Goal: Task Accomplishment & Management: Manage account settings

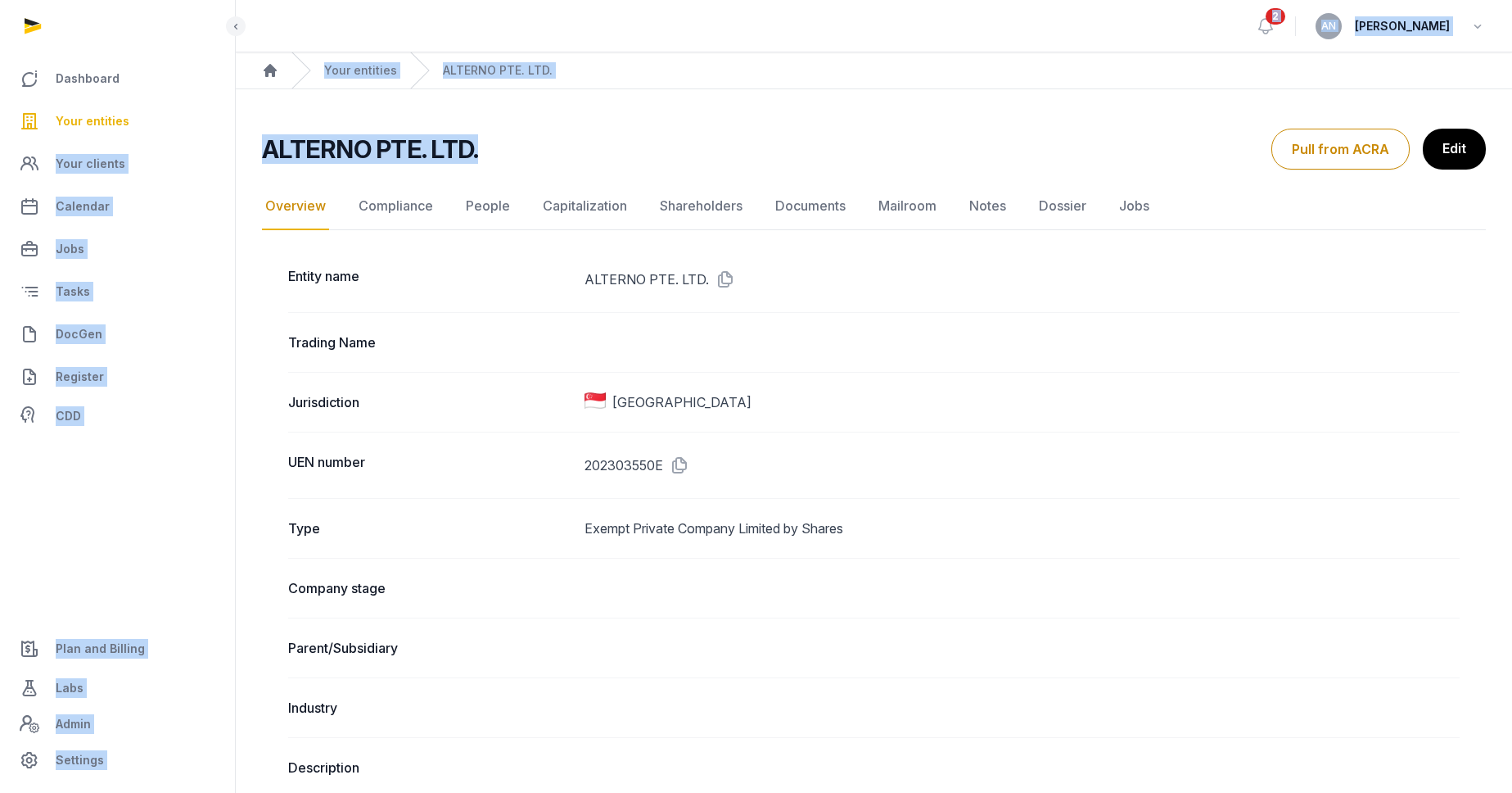
drag, startPoint x: 488, startPoint y: 157, endPoint x: 194, endPoint y: 139, distance: 294.6
click at [443, 140] on h2 "ALTERNO PTE. LTD." at bounding box center [370, 149] width 216 height 30
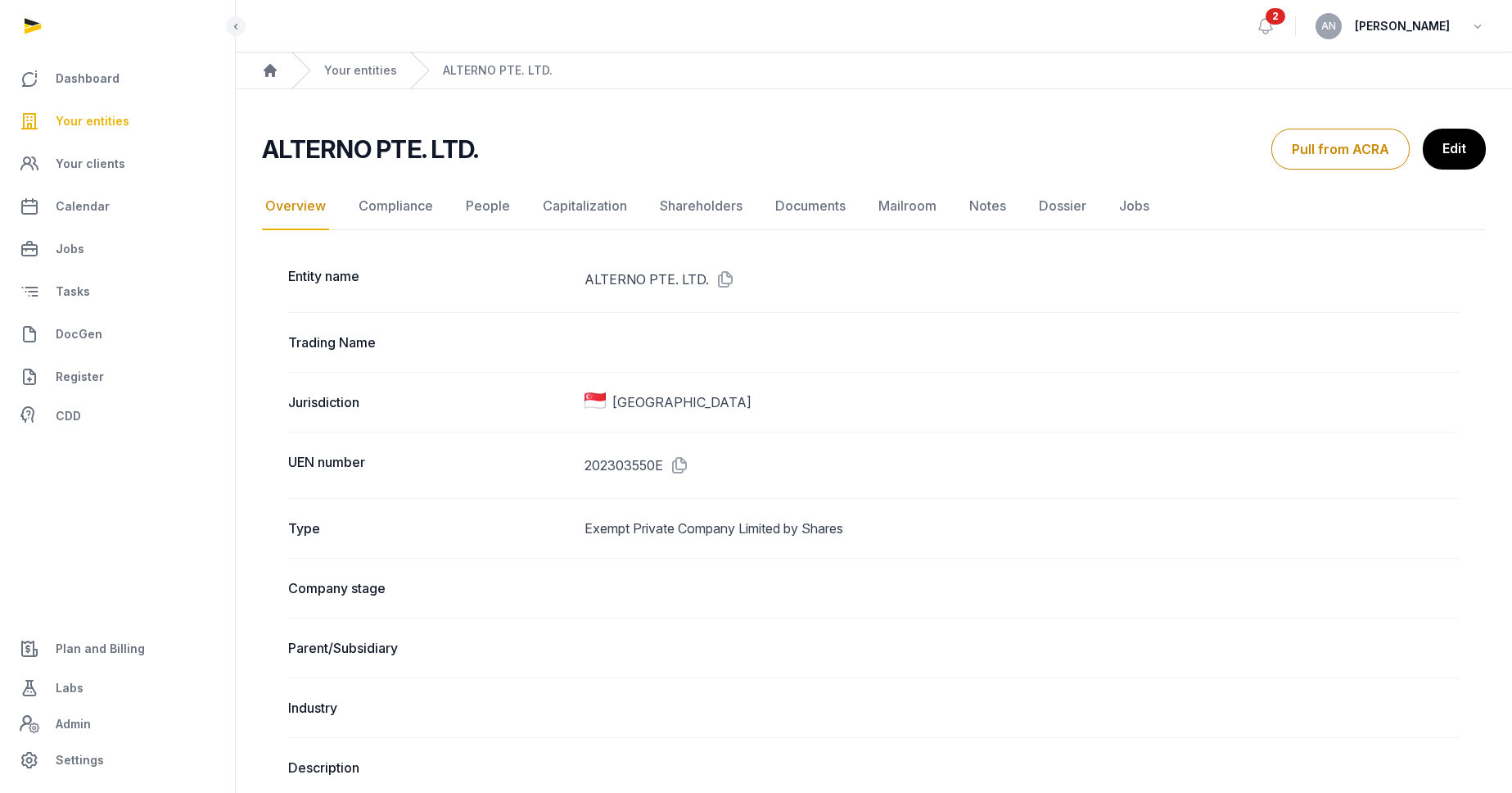
click at [357, 144] on h2 "ALTERNO PTE. LTD." at bounding box center [370, 149] width 216 height 30
click at [350, 146] on h2 "ALTERNO PTE. LTD." at bounding box center [370, 149] width 216 height 30
click at [349, 146] on h2 "ALTERNO PTE. LTD." at bounding box center [370, 149] width 216 height 30
click at [626, 144] on div "ALTERNO PTE. LTD." at bounding box center [761, 149] width 997 height 30
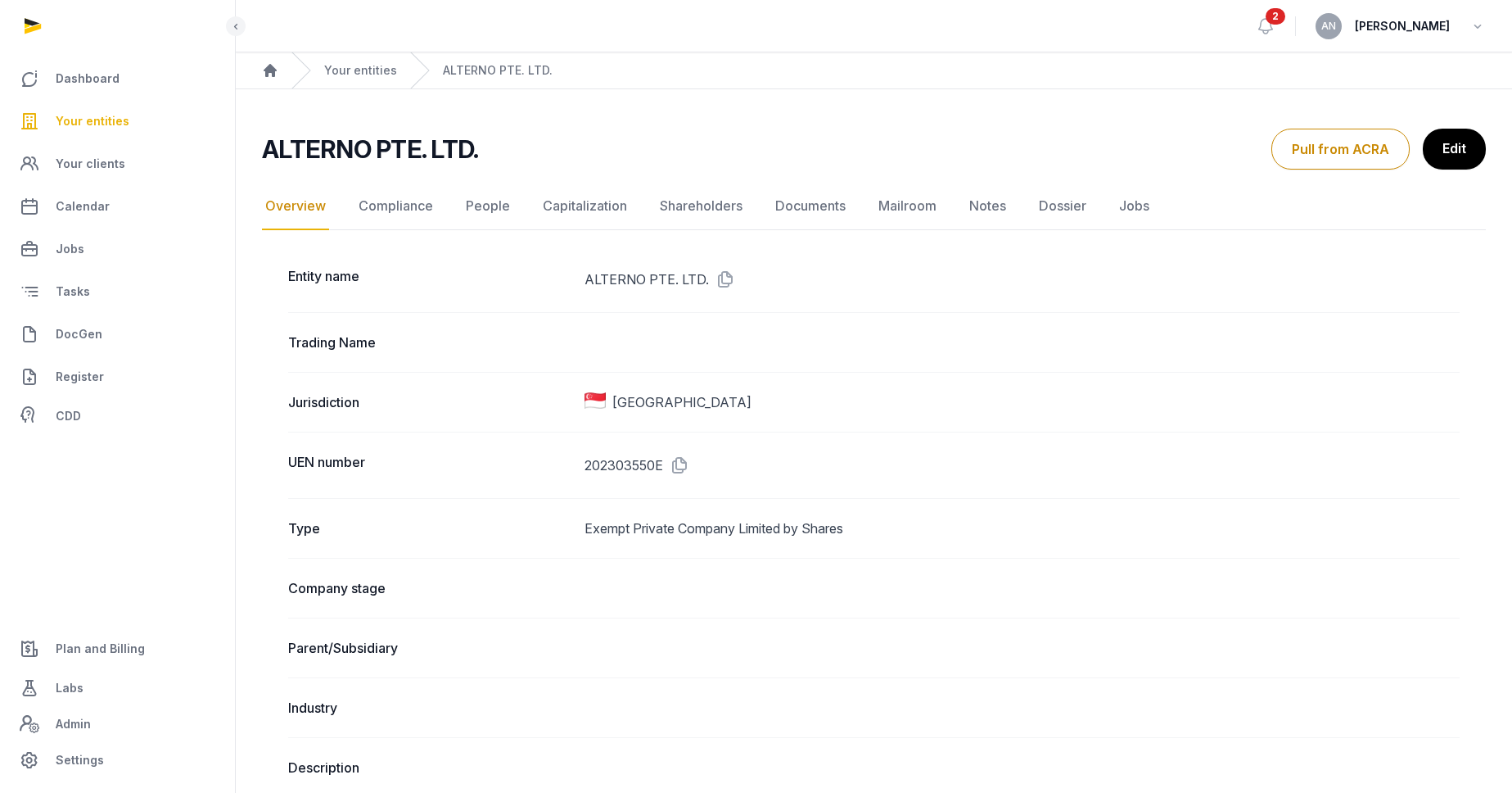
click at [768, 55] on ol "Home Your entities ALTERNO PTE. LTD." at bounding box center [874, 70] width 1276 height 36
click at [393, 52] on div "Open sidebar 2 AN [PERSON_NAME]" at bounding box center [874, 26] width 1276 height 52
click at [371, 64] on link "Your entities" at bounding box center [360, 70] width 73 height 16
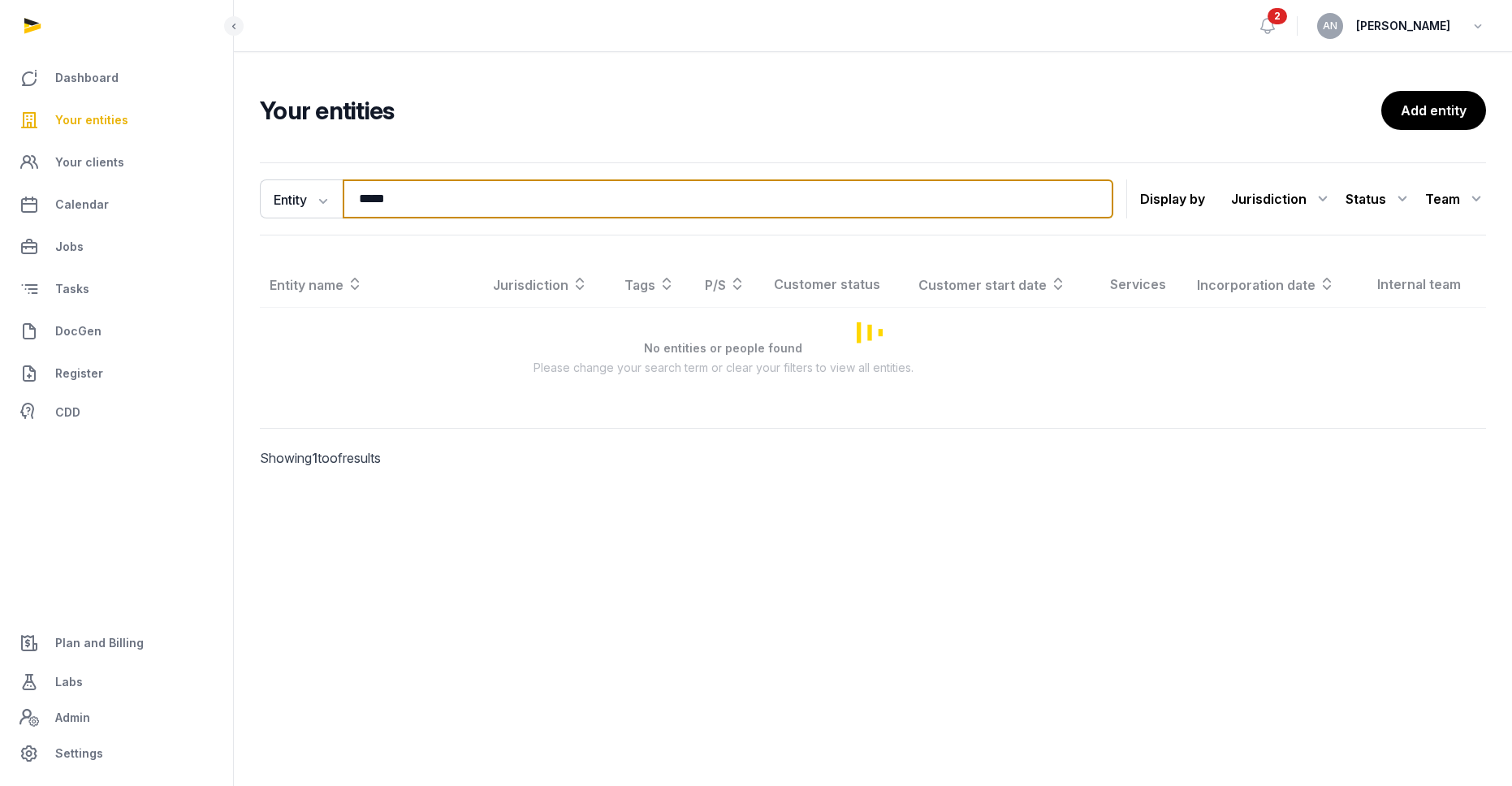
click at [415, 180] on input "*****" at bounding box center [727, 199] width 770 height 39
click at [418, 188] on input "*****" at bounding box center [727, 199] width 770 height 39
click at [418, 187] on input "*****" at bounding box center [727, 199] width 770 height 39
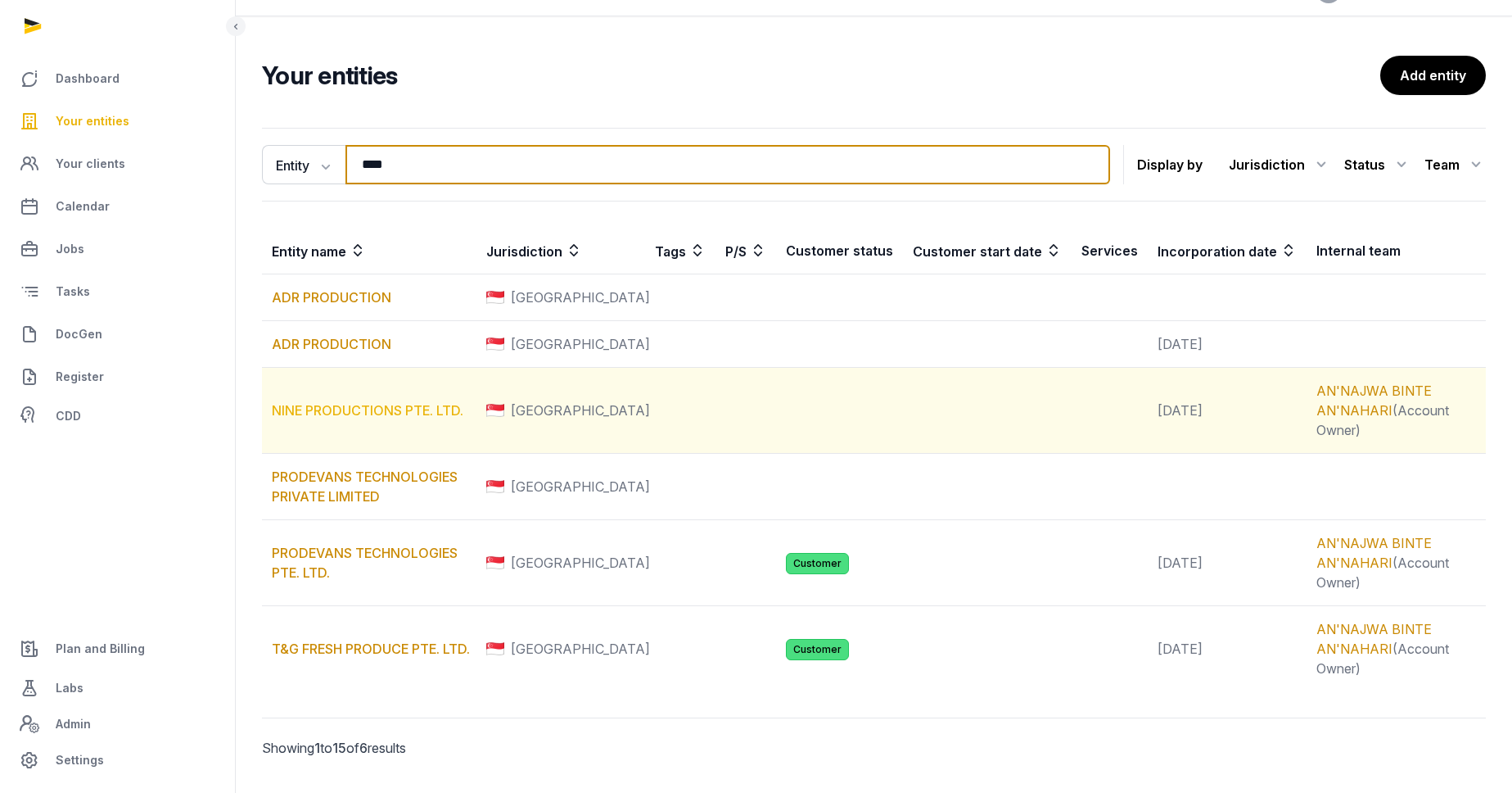
scroll to position [80, 0]
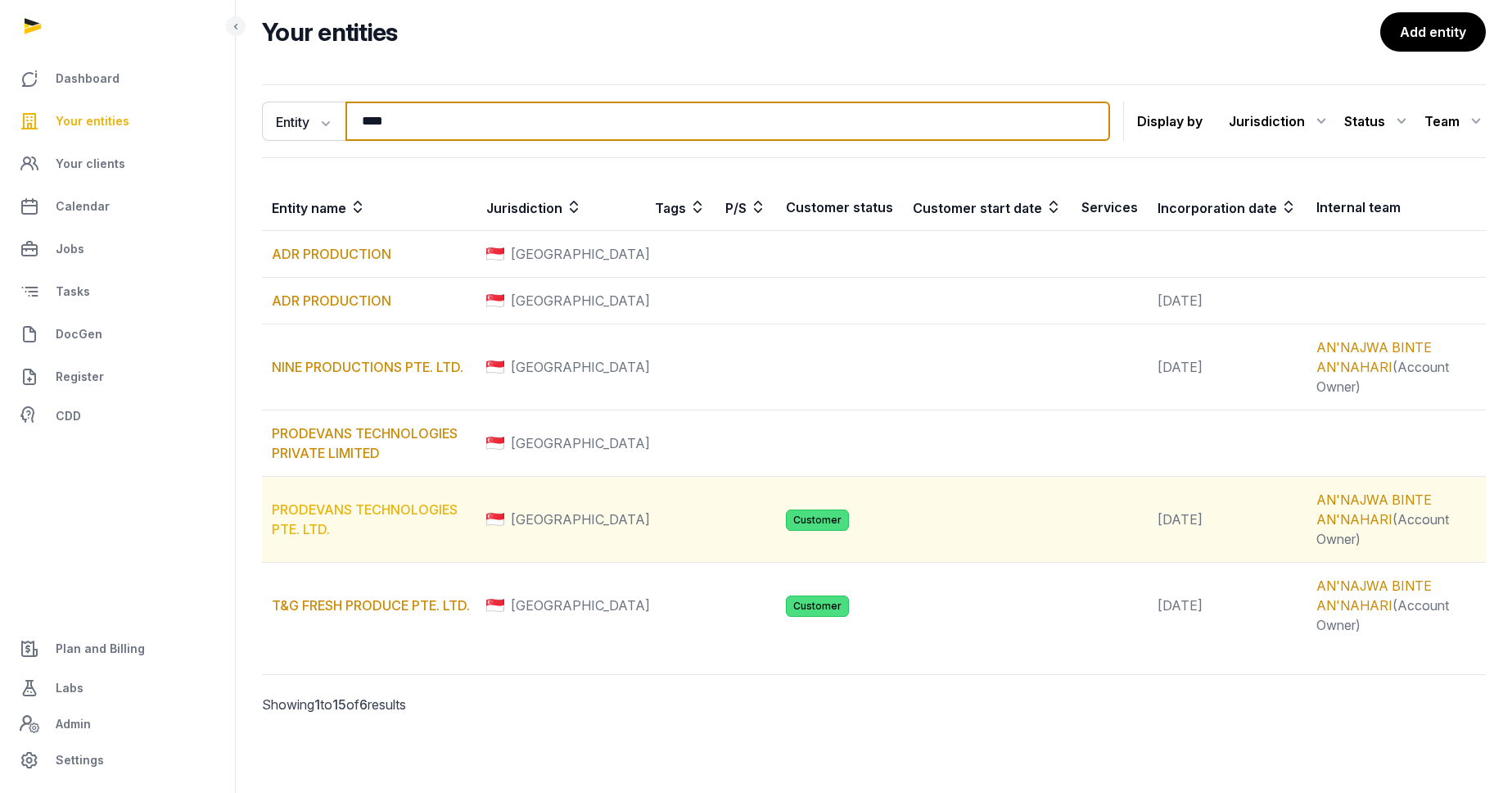
type input "****"
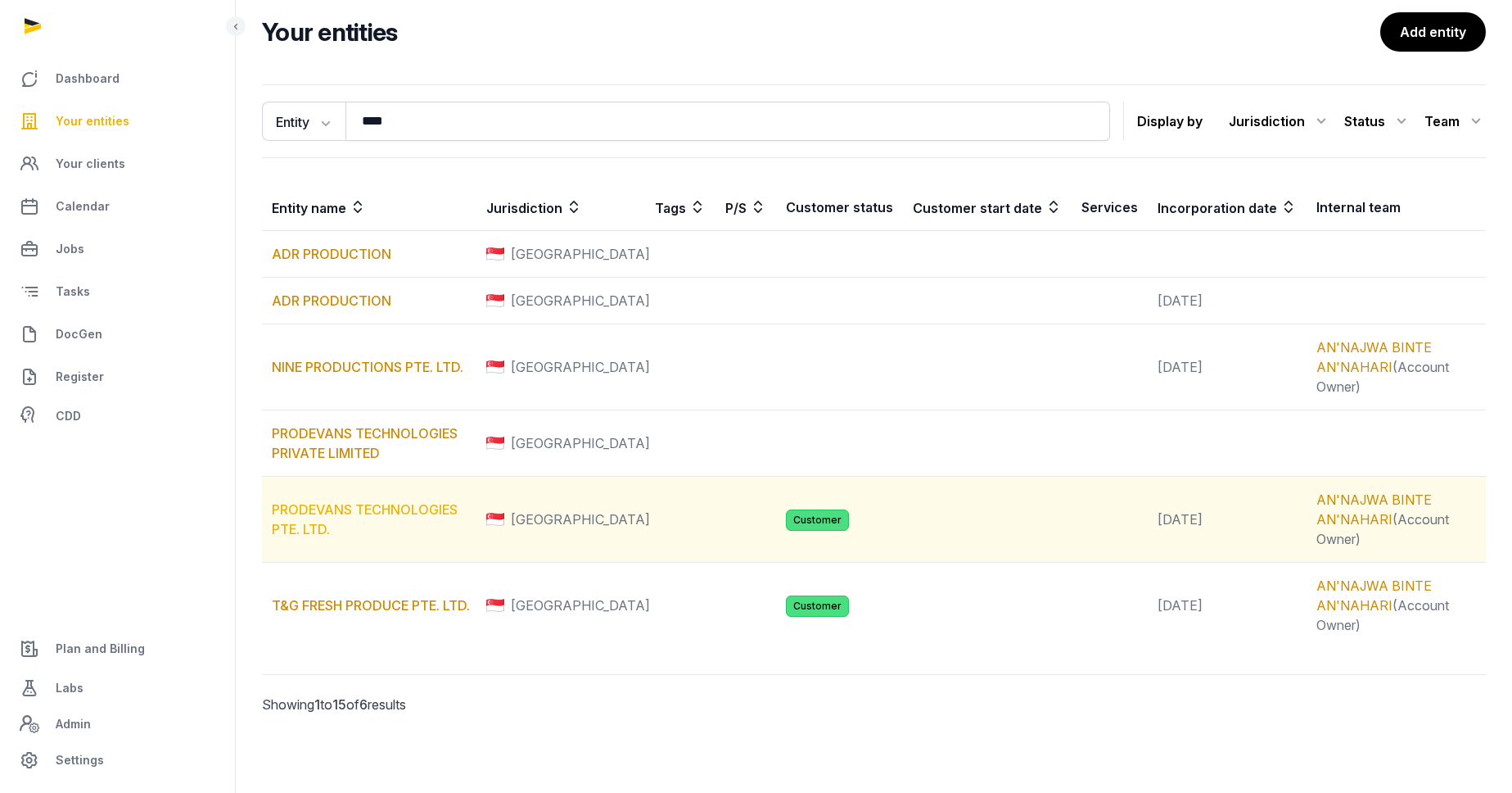
click at [309, 514] on link "PRODEVANS TECHNOLOGIES PTE. LTD." at bounding box center [365, 519] width 186 height 36
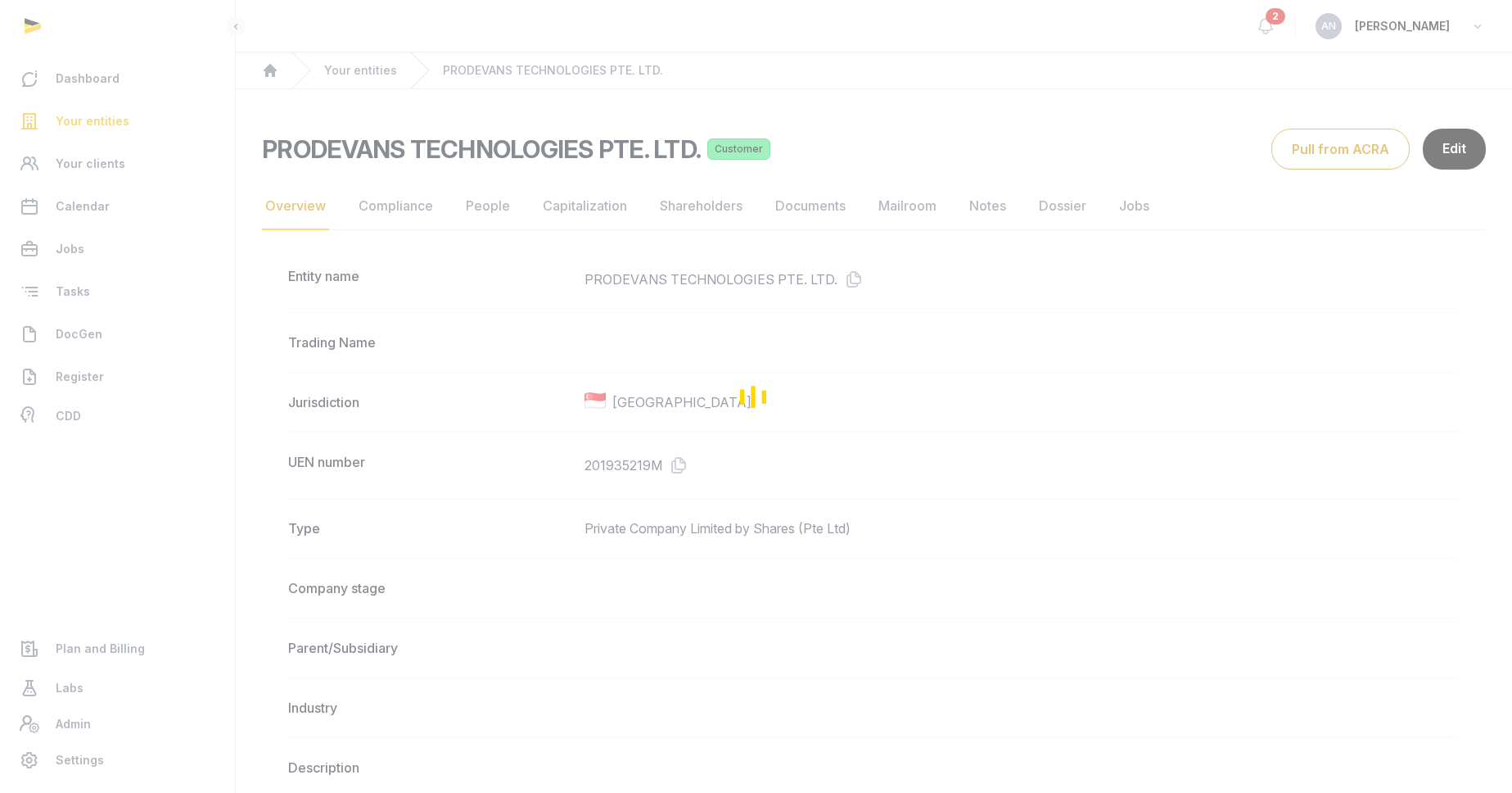
click at [377, 210] on div "Loading" at bounding box center [756, 396] width 1512 height 793
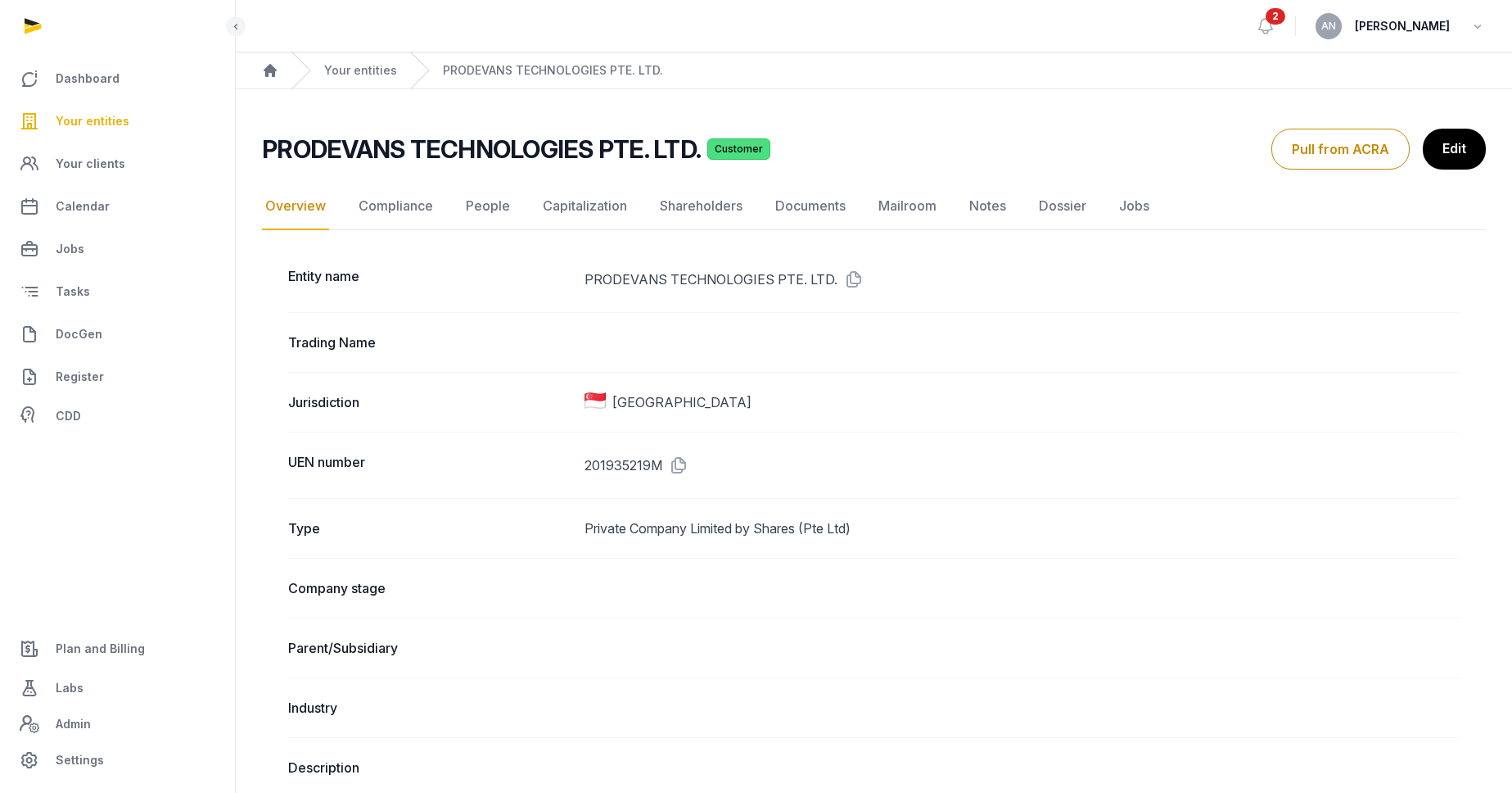
click at [377, 210] on link "Compliance" at bounding box center [396, 207] width 81 height 47
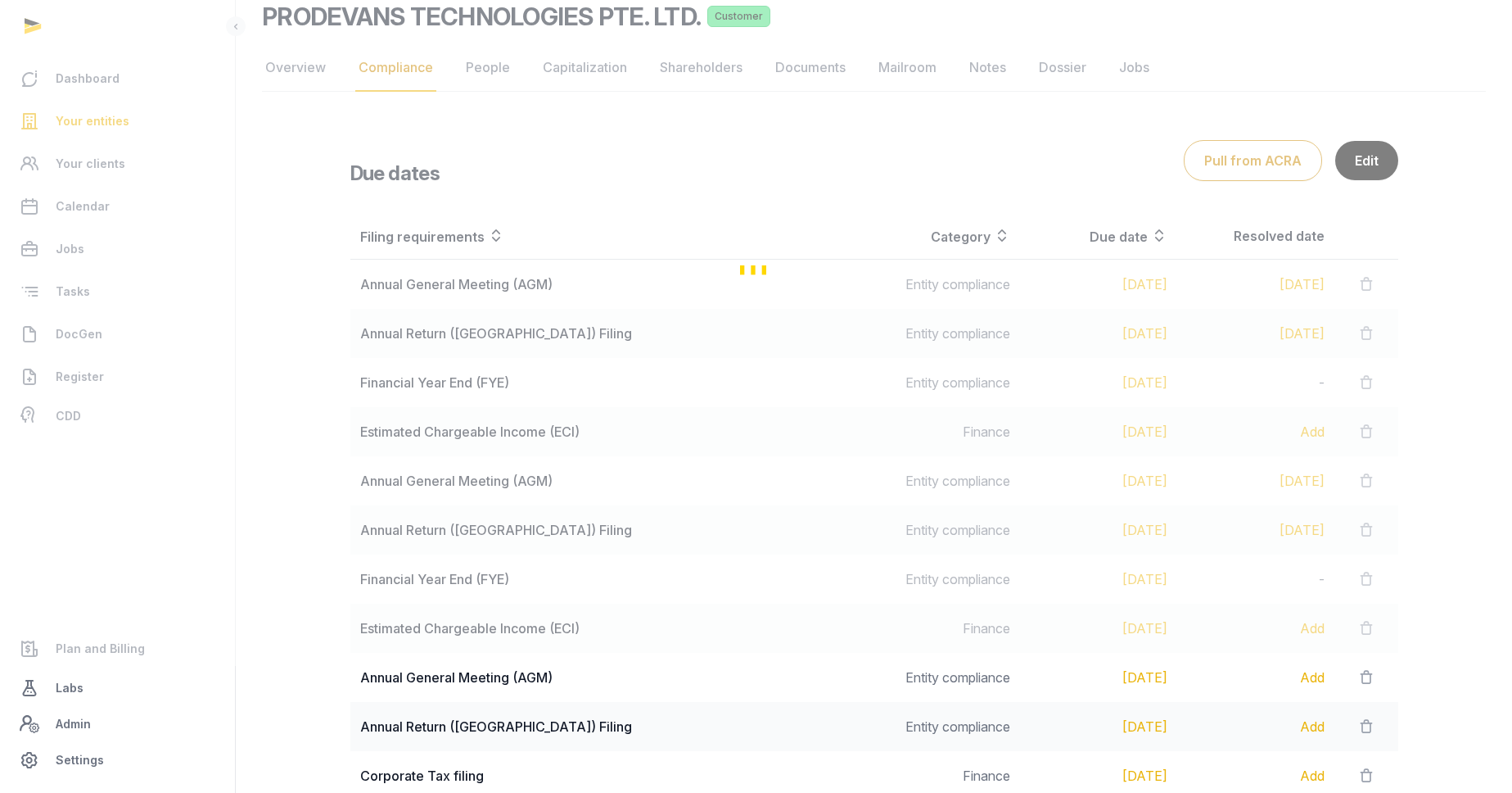
scroll to position [328, 0]
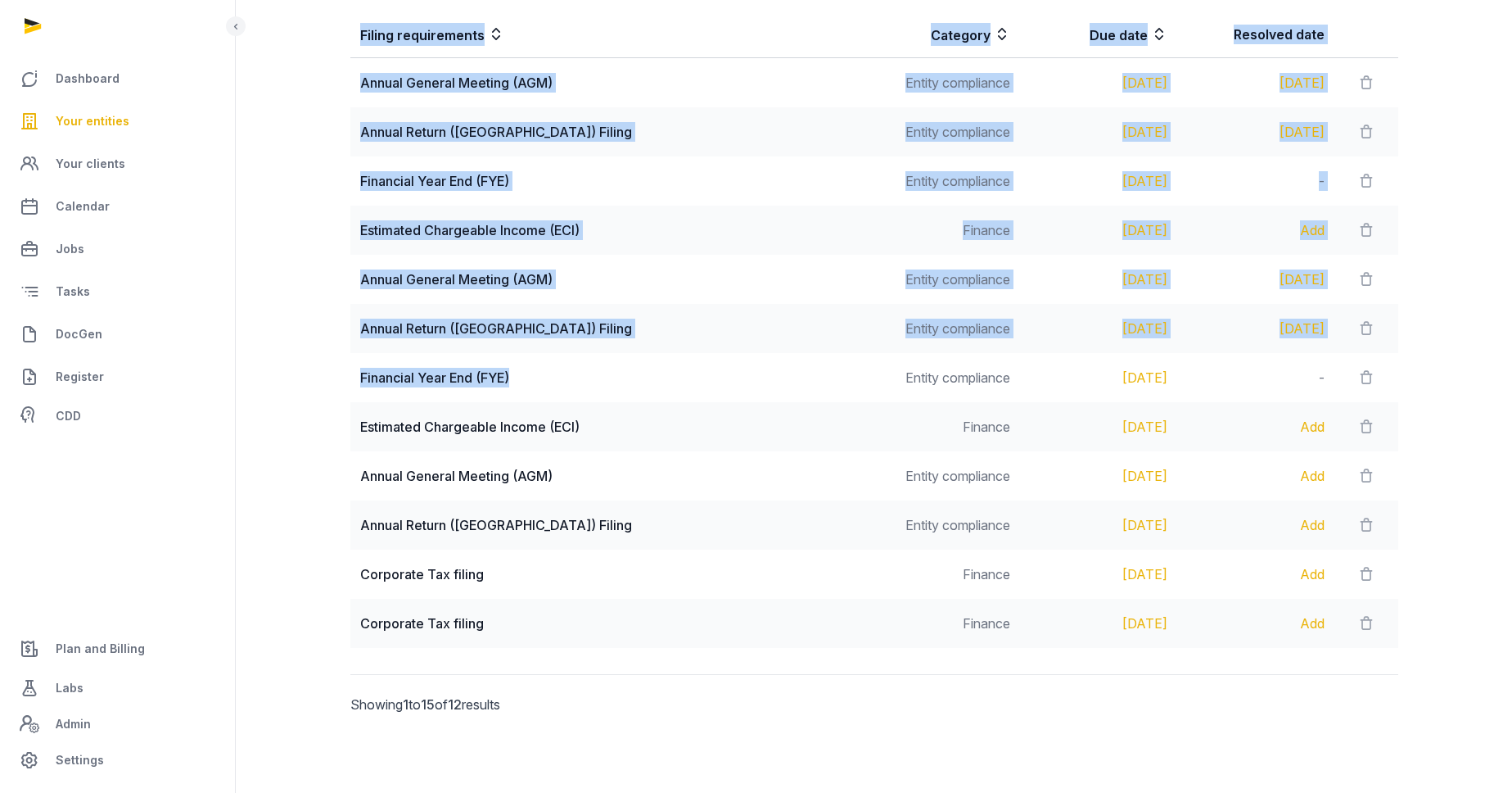
drag, startPoint x: 616, startPoint y: 383, endPoint x: 347, endPoint y: 379, distance: 269.0
click at [347, 379] on div "Filing requirements Category Due date Resolved date Annual General Meeting (AGM…" at bounding box center [874, 329] width 1100 height 649
click at [558, 379] on div "Financial Year End (FYE)" at bounding box center [607, 377] width 493 height 19
drag, startPoint x: 606, startPoint y: 380, endPoint x: 337, endPoint y: 380, distance: 269.0
click at [337, 380] on div "Filing requirements Category Due date Resolved date Annual General Meeting (AGM…" at bounding box center [874, 329] width 1100 height 649
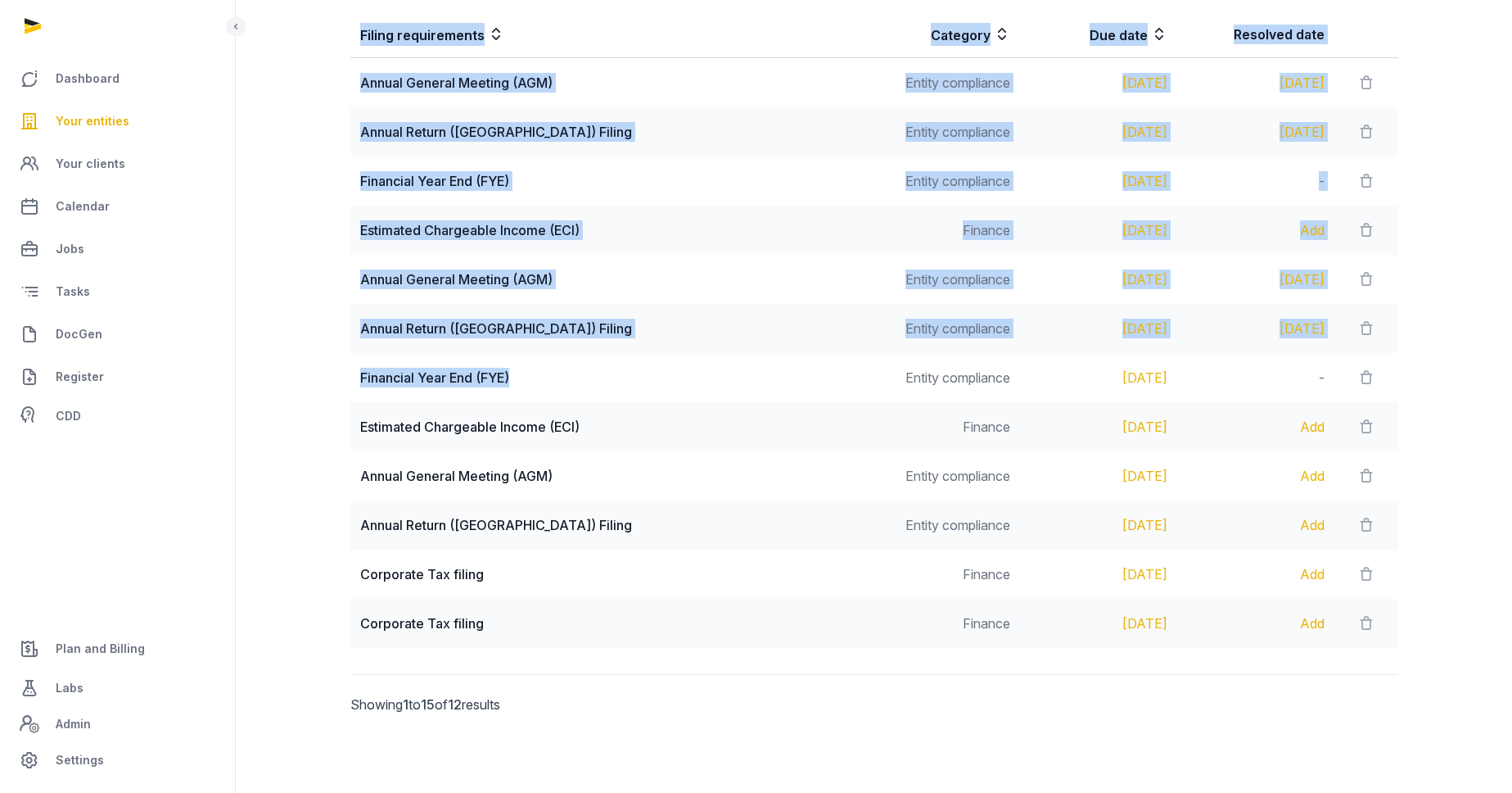
click at [582, 381] on div "Financial Year End (FYE)" at bounding box center [607, 377] width 493 height 19
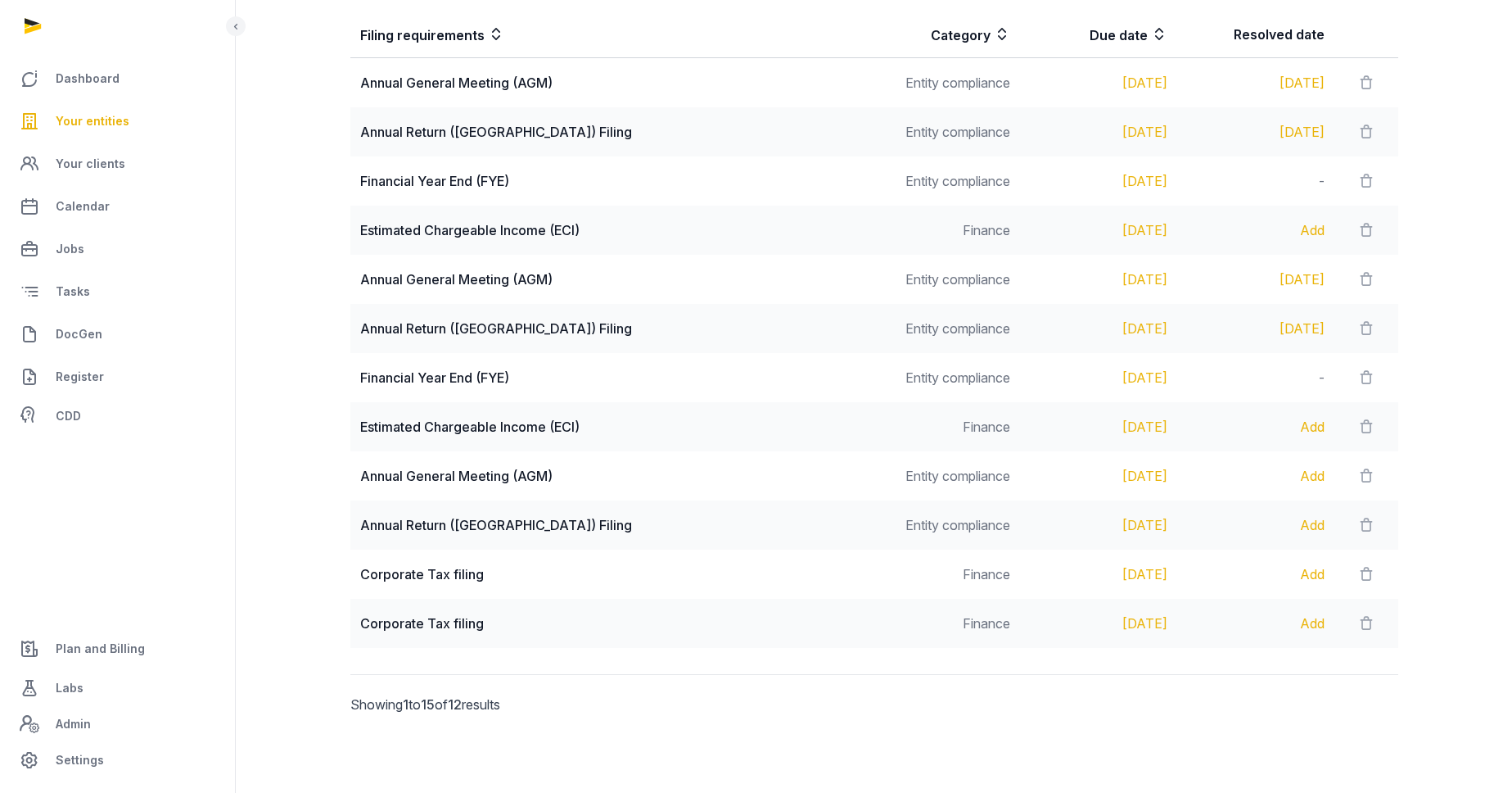
click at [452, 530] on div "Annual Return ([GEOGRAPHIC_DATA]) Filing" at bounding box center [607, 525] width 493 height 19
click at [452, 529] on div "Annual Return ([GEOGRAPHIC_DATA]) Filing" at bounding box center [607, 525] width 493 height 19
click at [416, 532] on div "Annual Return ([GEOGRAPHIC_DATA]) Filing" at bounding box center [607, 525] width 493 height 19
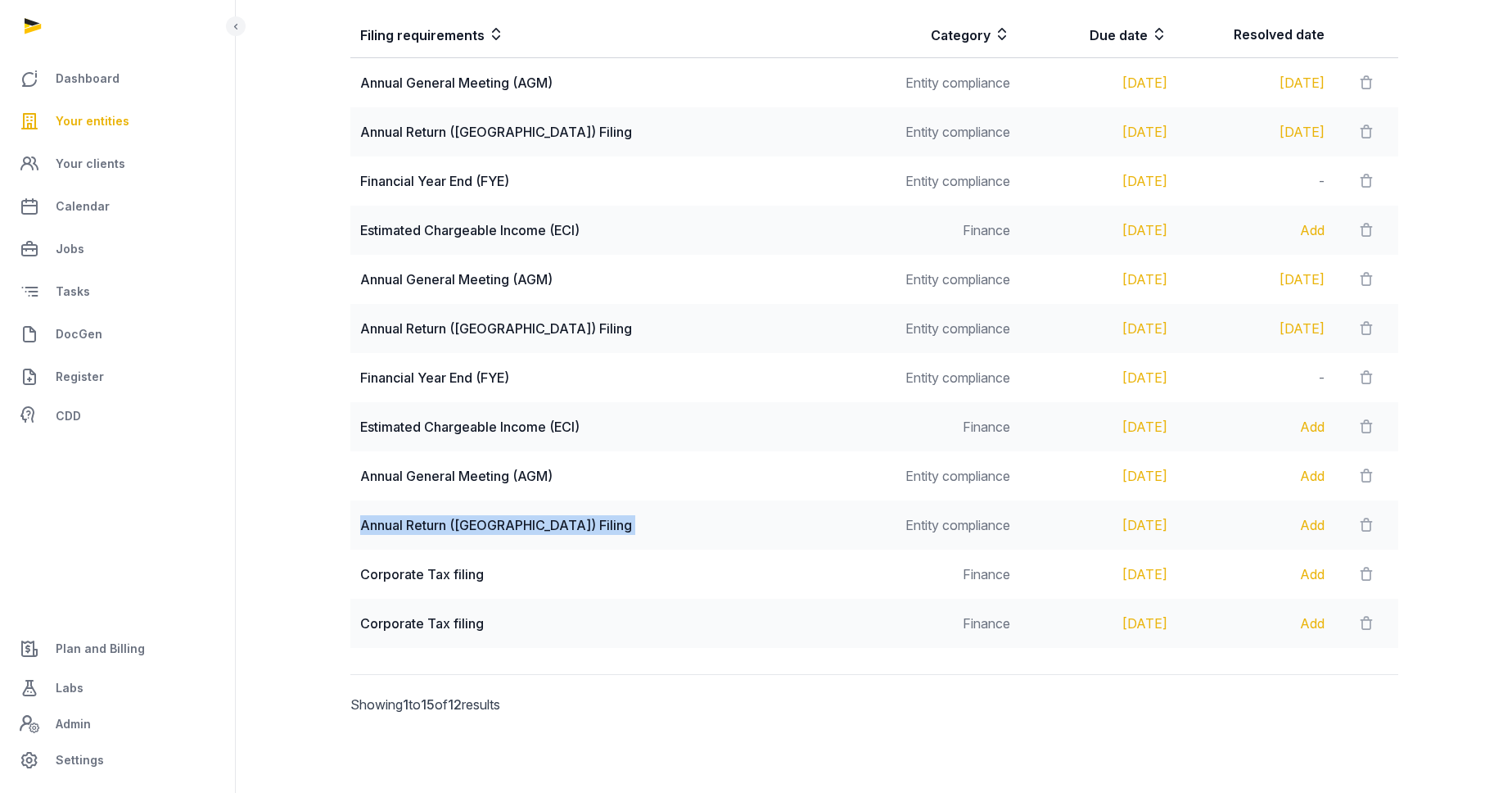
click at [416, 532] on div "Annual Return ([GEOGRAPHIC_DATA]) Filing" at bounding box center [607, 525] width 493 height 19
click at [465, 518] on div "Annual Return ([GEOGRAPHIC_DATA]) Filing" at bounding box center [607, 525] width 493 height 19
click at [465, 517] on div "Annual Return ([GEOGRAPHIC_DATA]) Filing" at bounding box center [607, 525] width 493 height 19
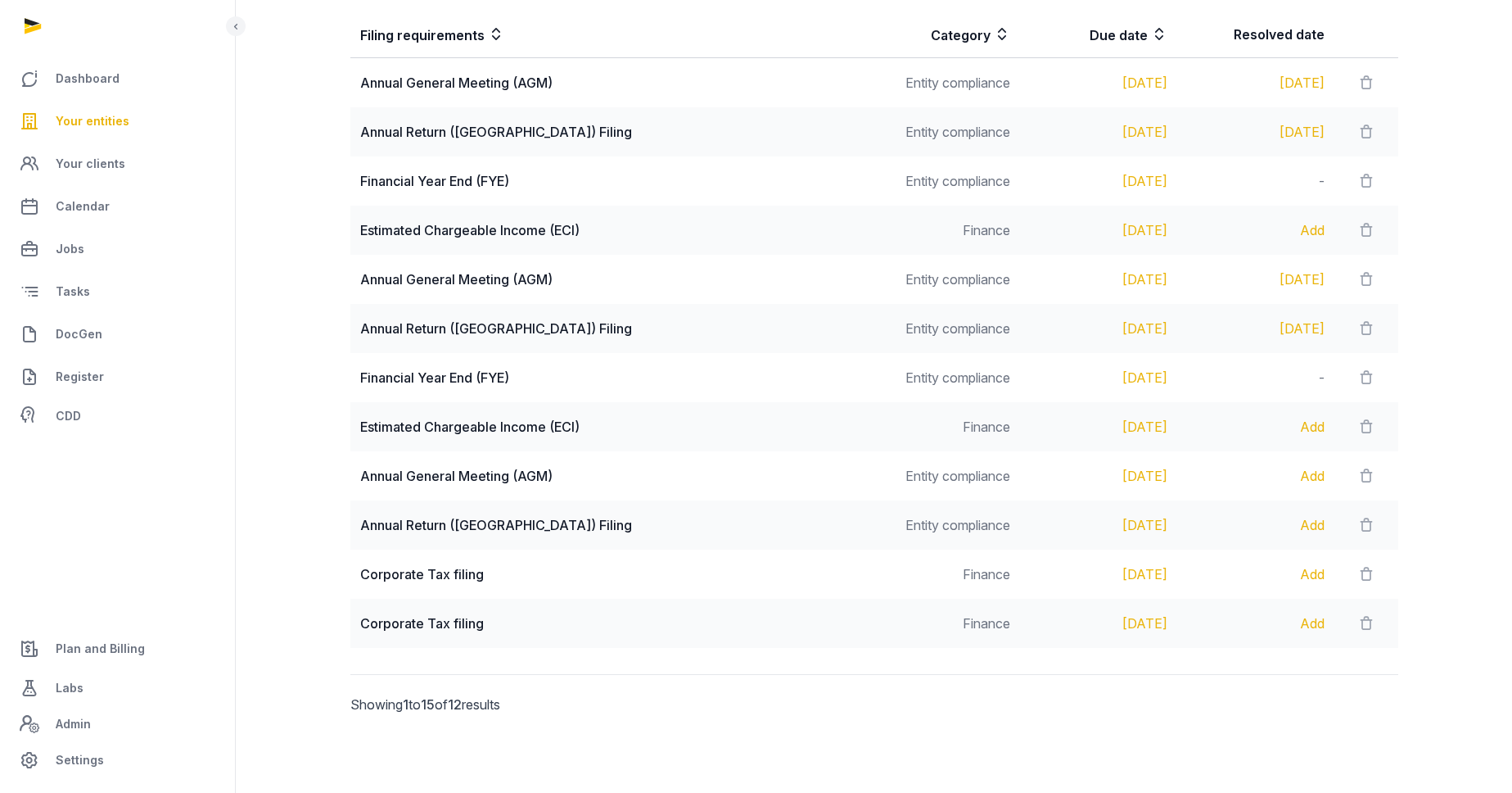
click at [418, 531] on div "Annual Return ([GEOGRAPHIC_DATA]) Filing" at bounding box center [607, 525] width 493 height 19
click at [410, 379] on div "Financial Year End (FYE)" at bounding box center [607, 377] width 493 height 19
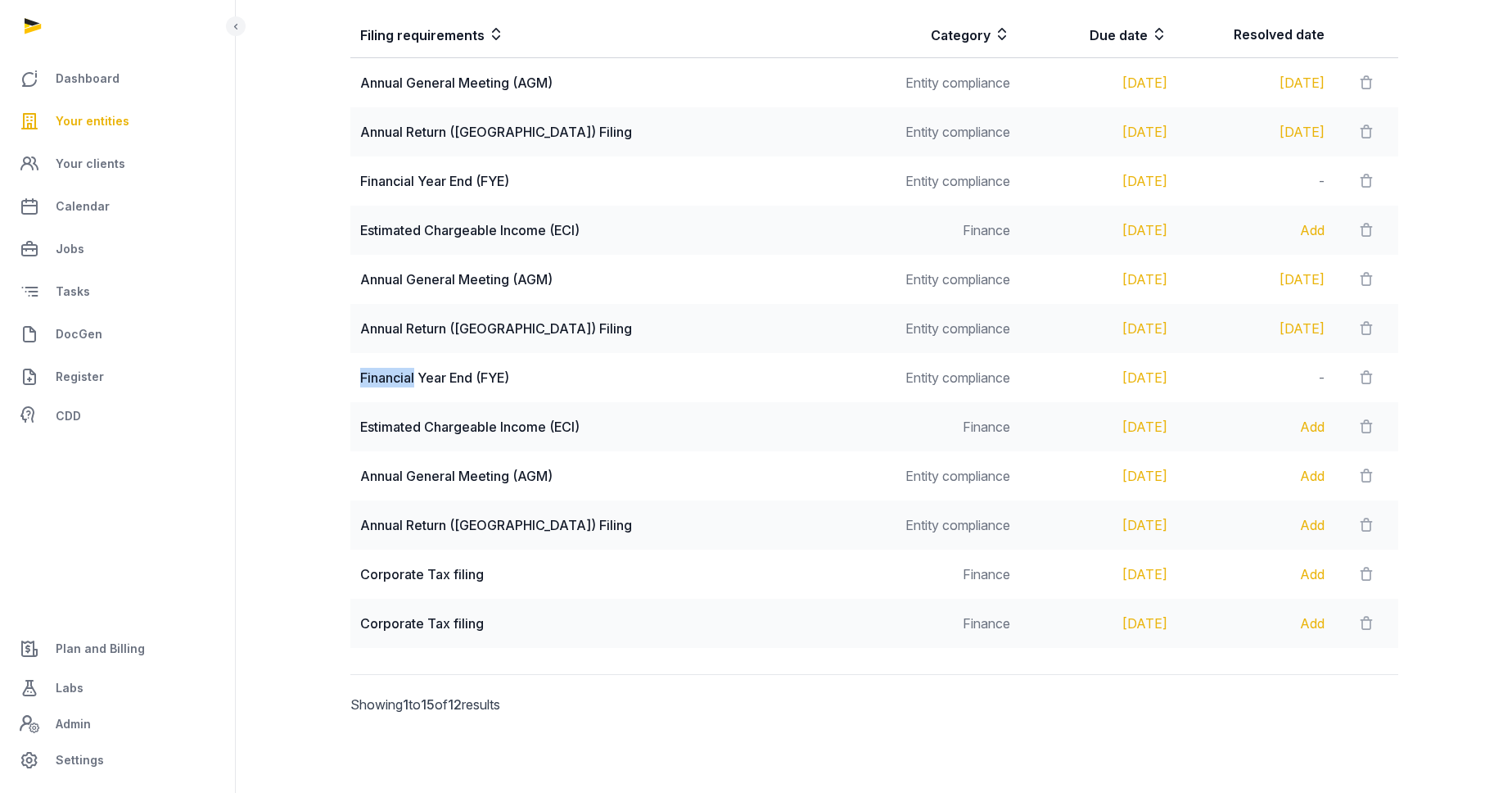
click at [410, 379] on div "Financial Year End (FYE)" at bounding box center [607, 377] width 493 height 19
click at [500, 398] on td "Financial Year End (FYE)" at bounding box center [607, 377] width 514 height 49
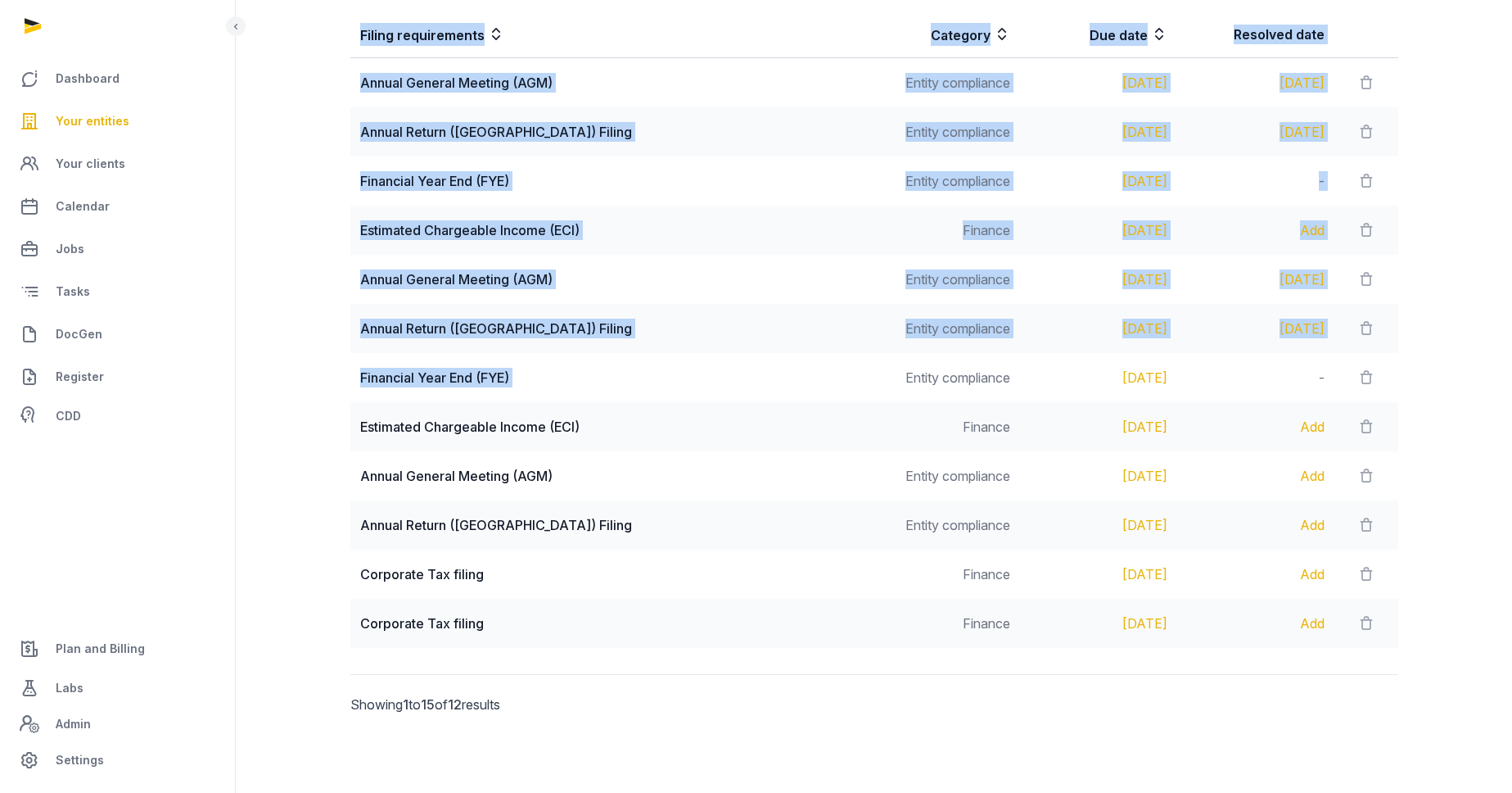
drag, startPoint x: 484, startPoint y: 377, endPoint x: 266, endPoint y: 384, distance: 218.1
click at [266, 384] on div "Due dates Pull from ACRA Edit Filing requirements Category Due date Resolved da…" at bounding box center [874, 333] width 1224 height 867
click at [456, 386] on div "Financial Year End (FYE)" at bounding box center [607, 377] width 493 height 19
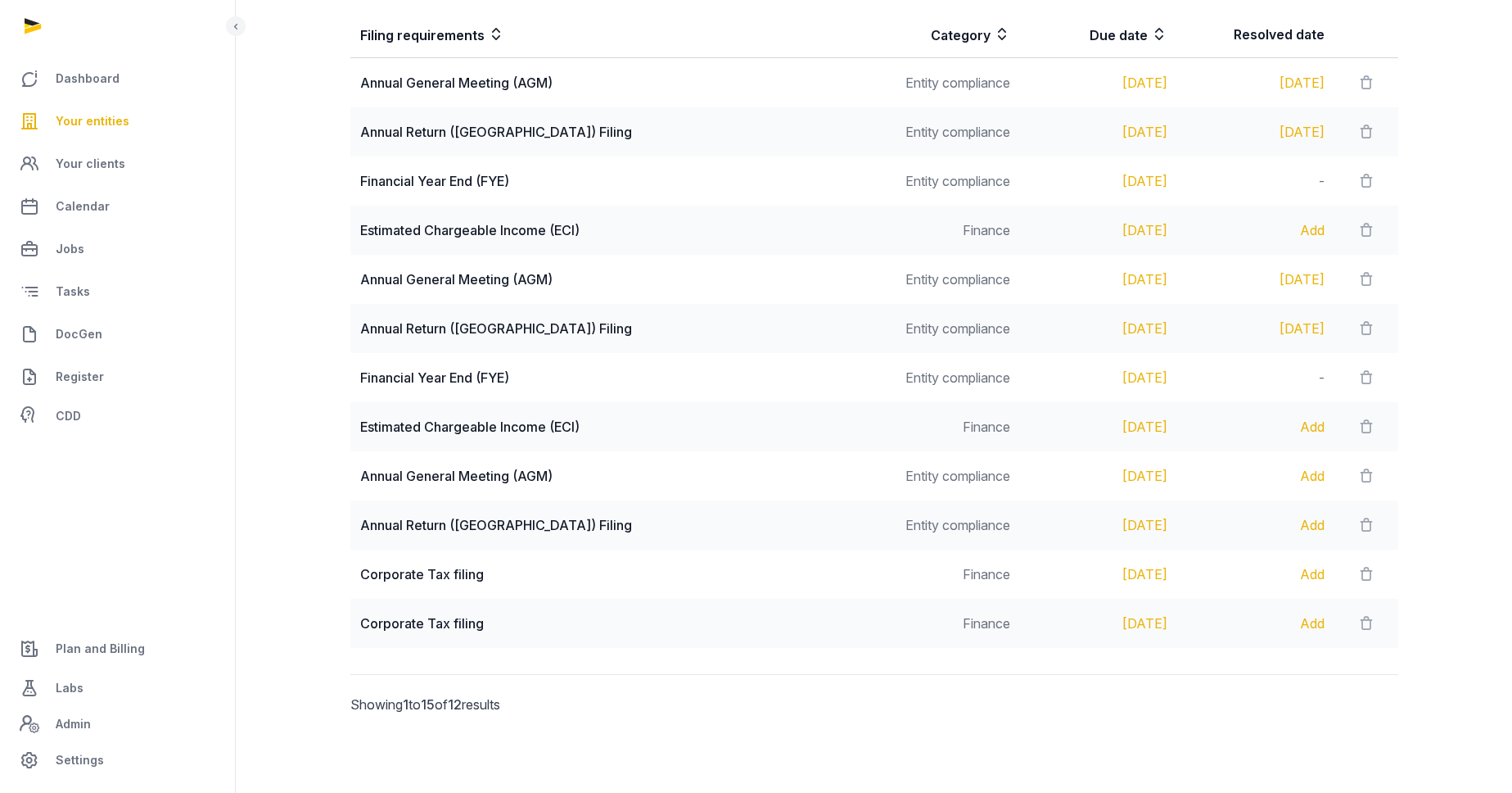
click at [388, 383] on div "Financial Year End (FYE)" at bounding box center [607, 377] width 493 height 19
click at [530, 379] on div "Financial Year End (FYE)" at bounding box center [607, 377] width 493 height 19
drag, startPoint x: 568, startPoint y: 380, endPoint x: 357, endPoint y: 377, distance: 211.0
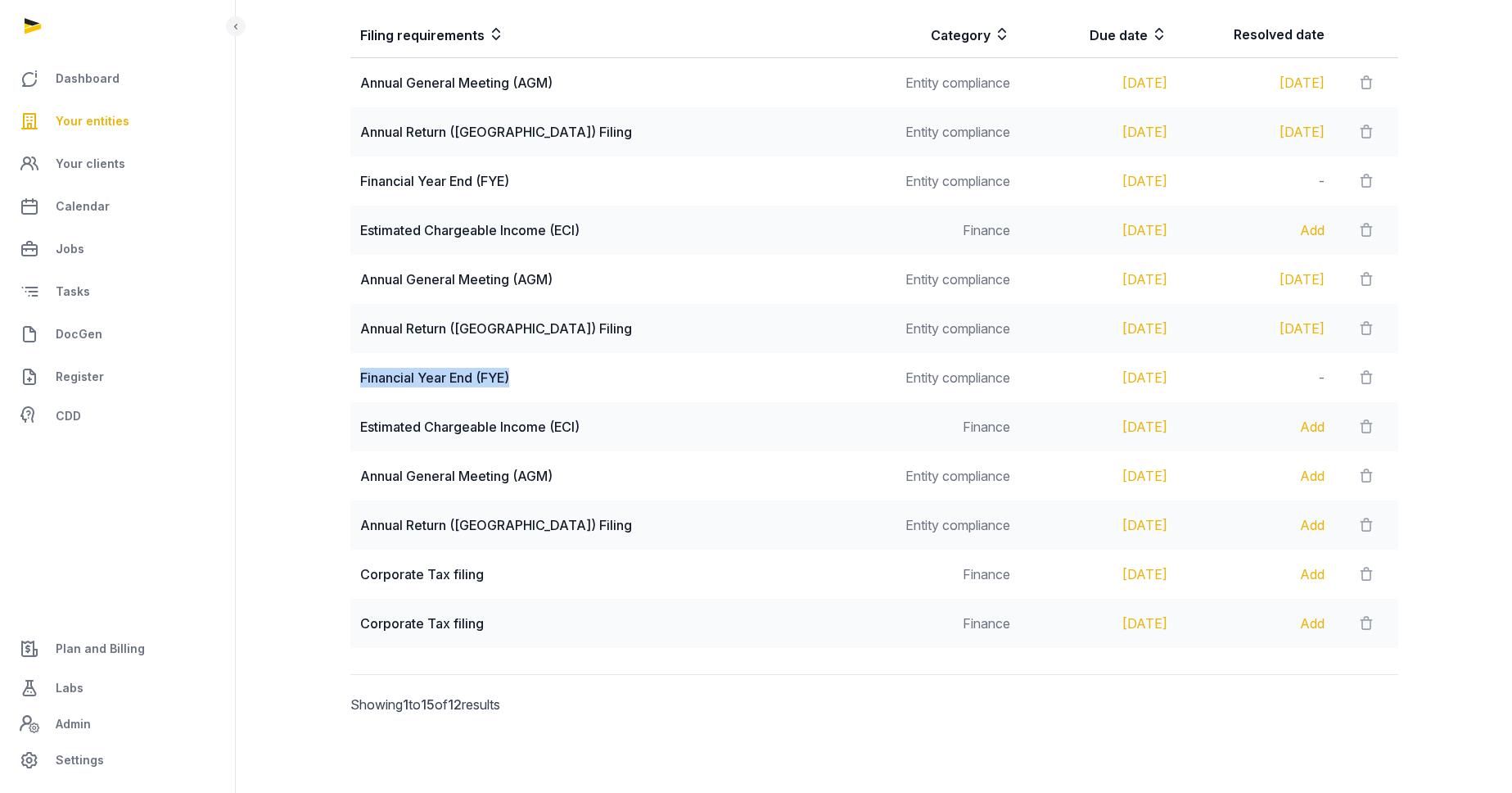
click at [357, 377] on td "Financial Year End (FYE)" at bounding box center [607, 377] width 514 height 49
click at [454, 381] on div "Financial Year End (FYE)" at bounding box center [607, 377] width 493 height 19
click at [402, 377] on div "Financial Year End (FYE)" at bounding box center [607, 377] width 493 height 19
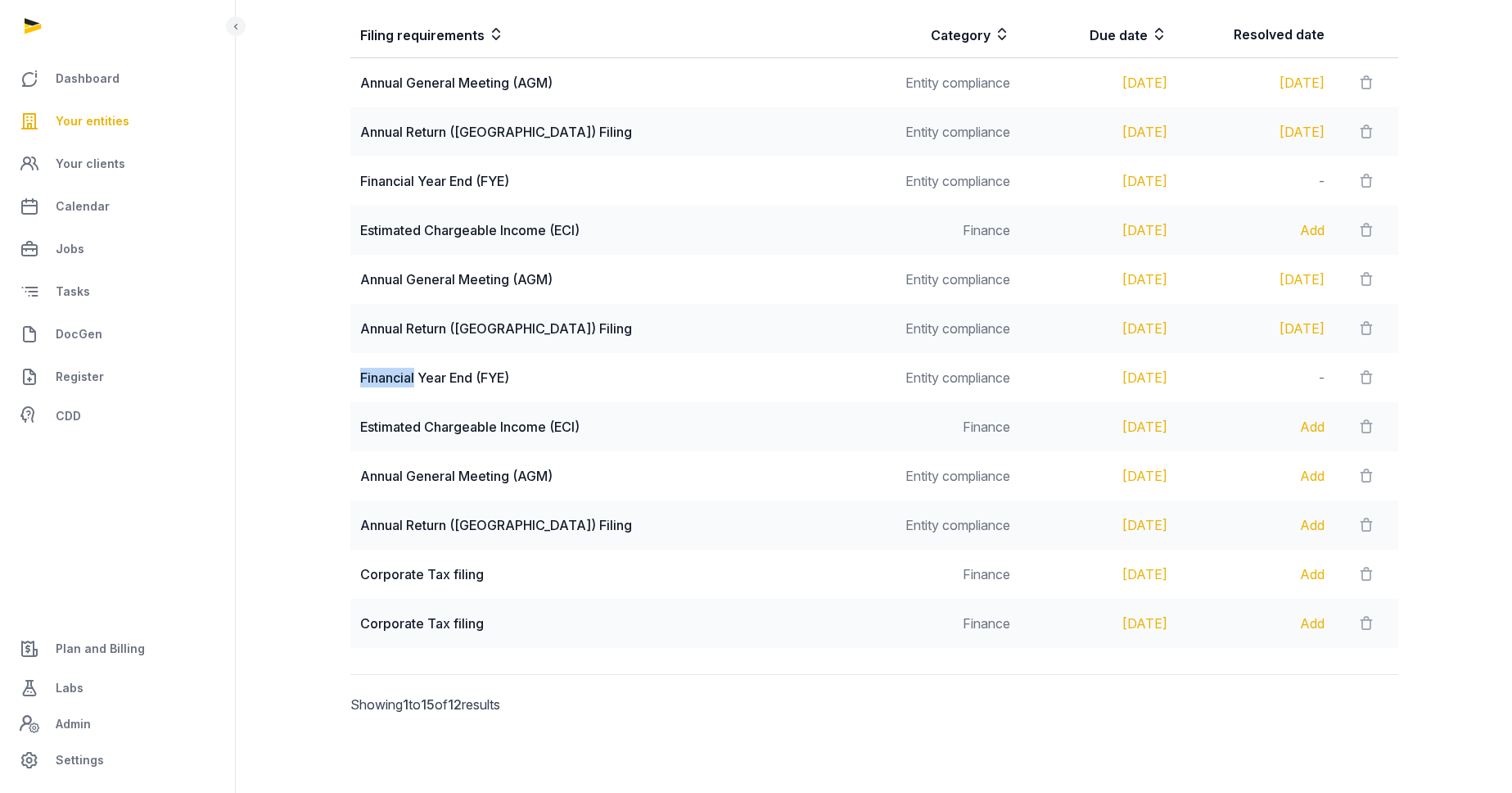
click at [402, 377] on div "Financial Year End (FYE)" at bounding box center [607, 377] width 493 height 19
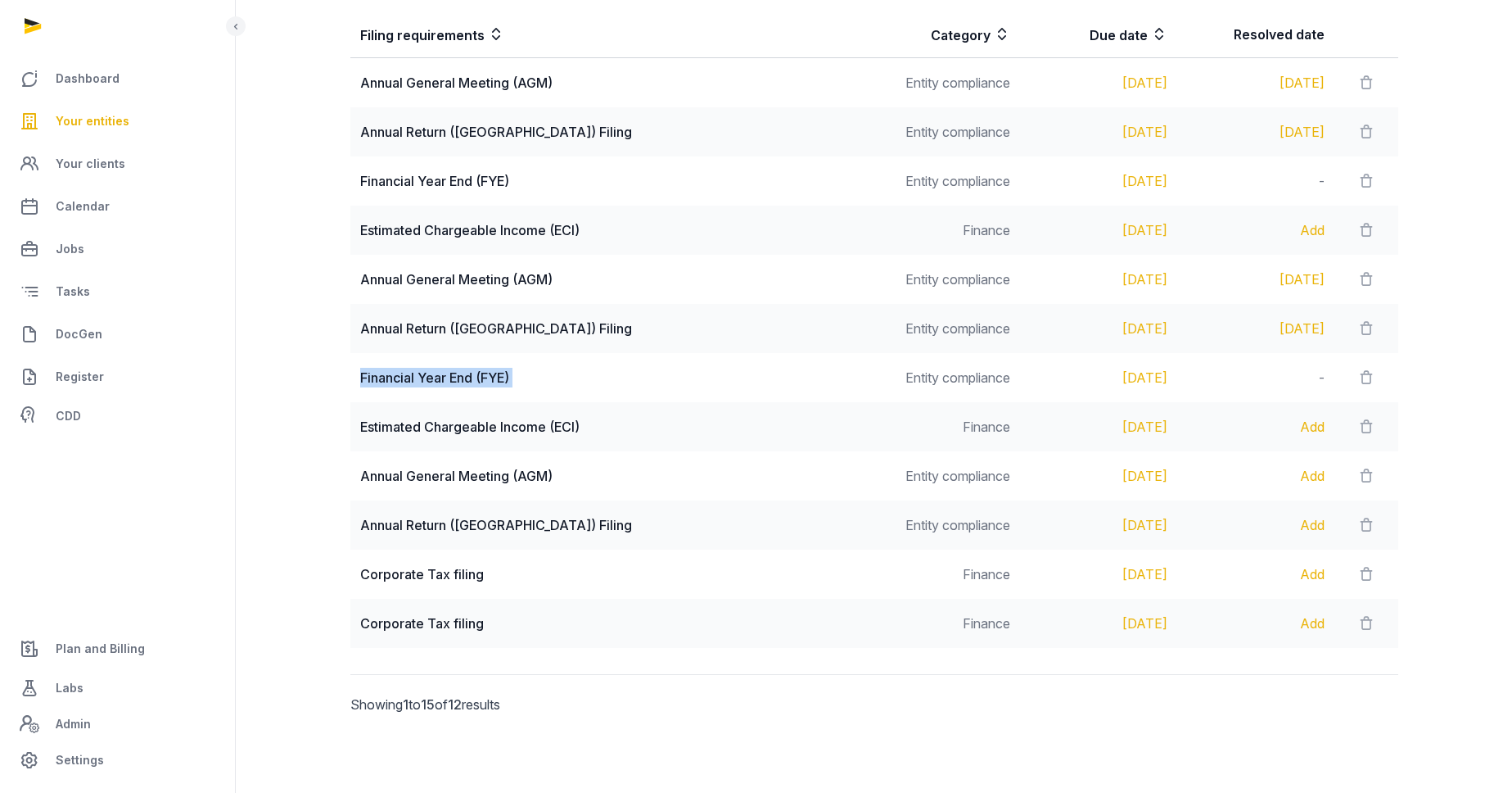
click at [401, 377] on div "Financial Year End (FYE)" at bounding box center [607, 377] width 493 height 19
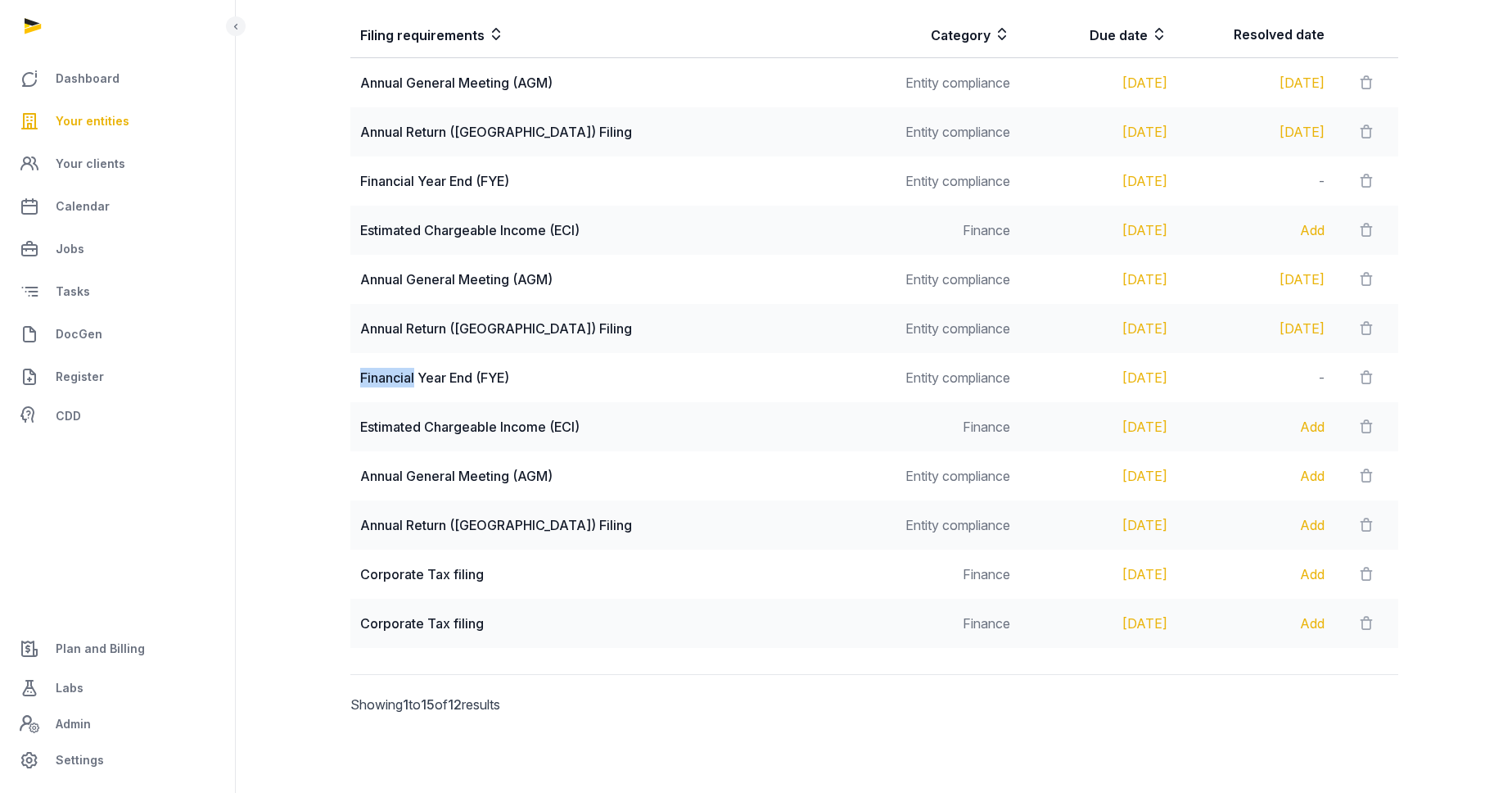
click at [401, 377] on div "Financial Year End (FYE)" at bounding box center [607, 377] width 493 height 19
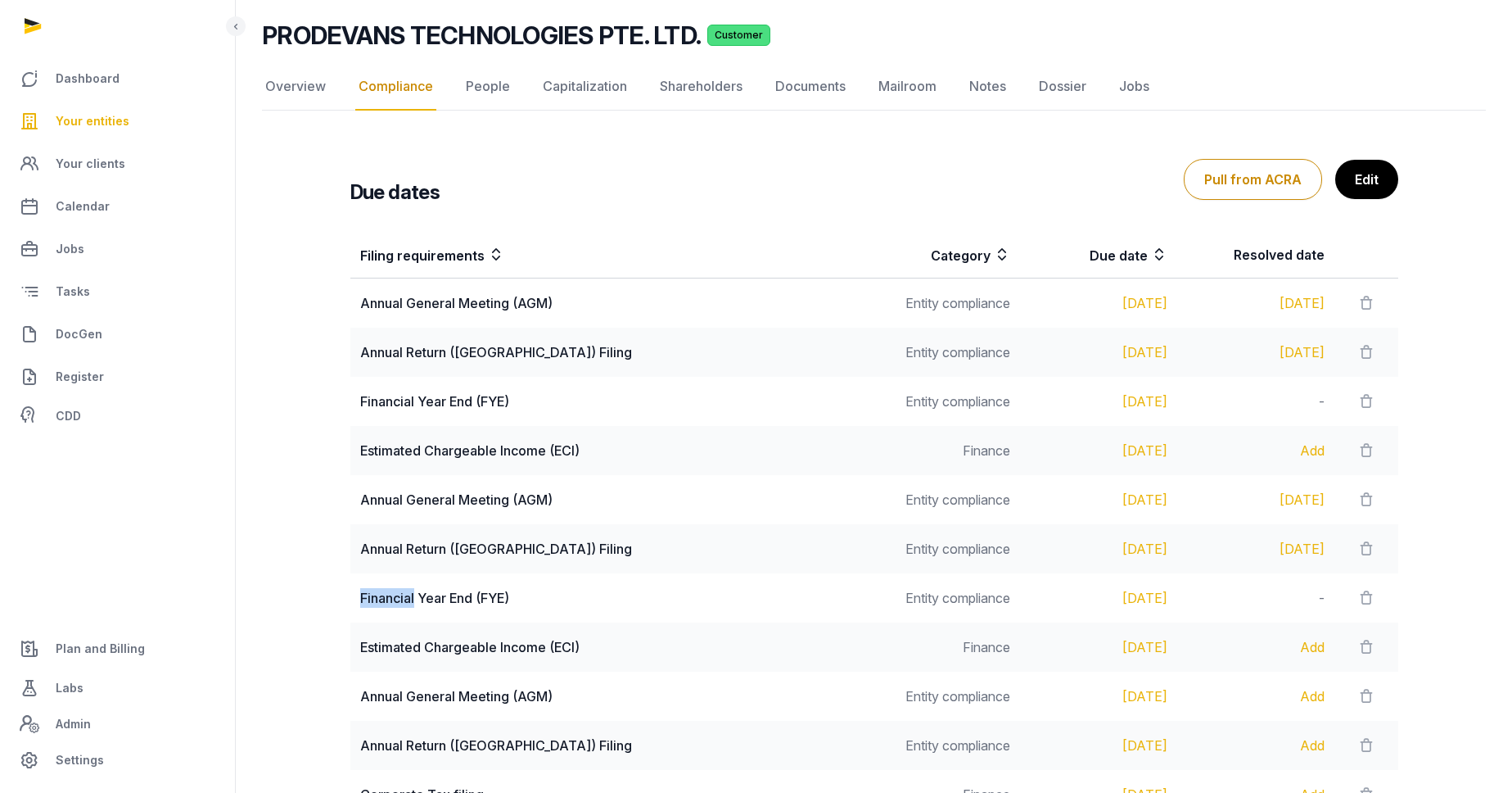
scroll to position [0, 0]
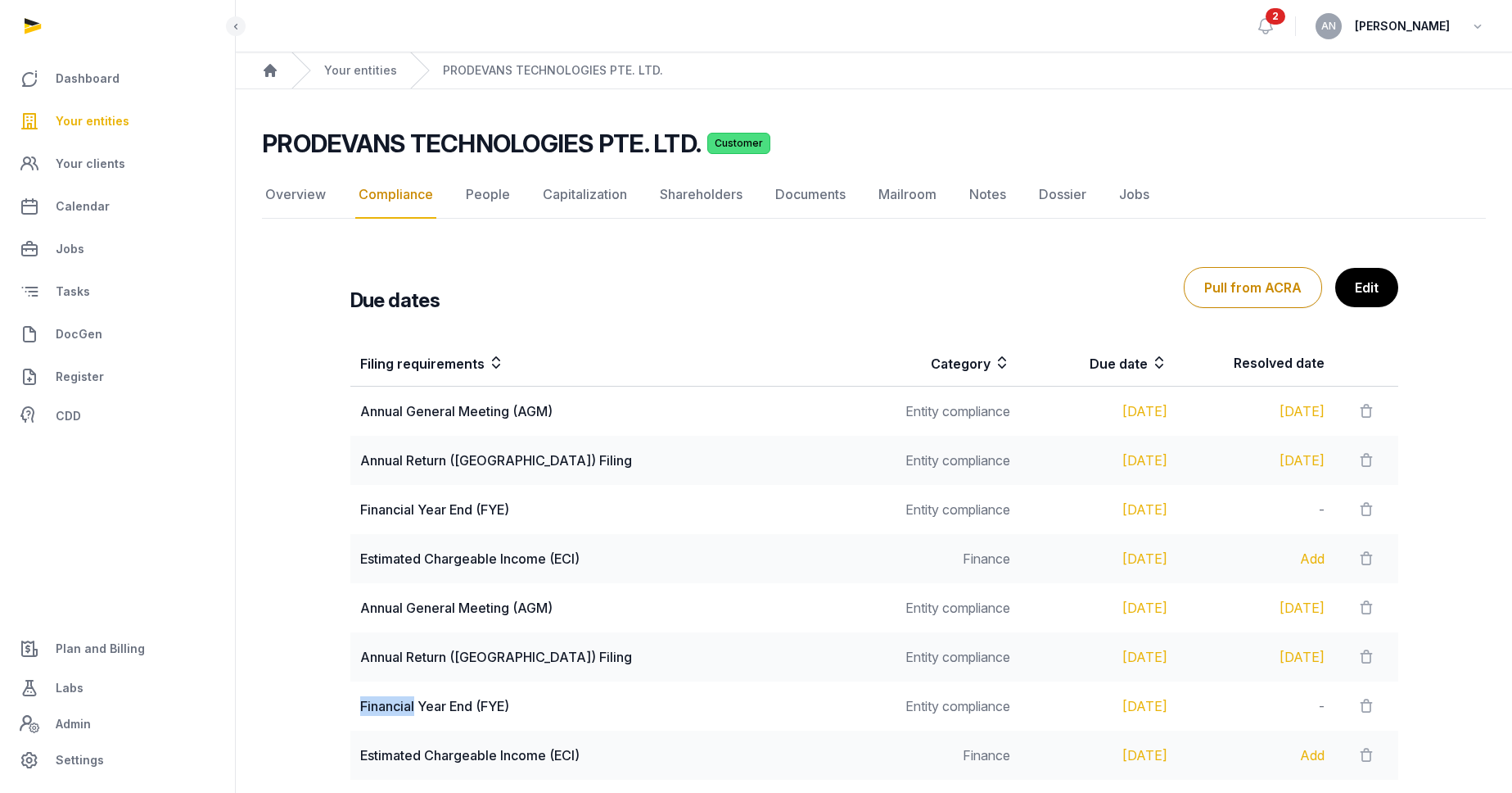
click at [124, 116] on span "Your entities" at bounding box center [92, 121] width 74 height 19
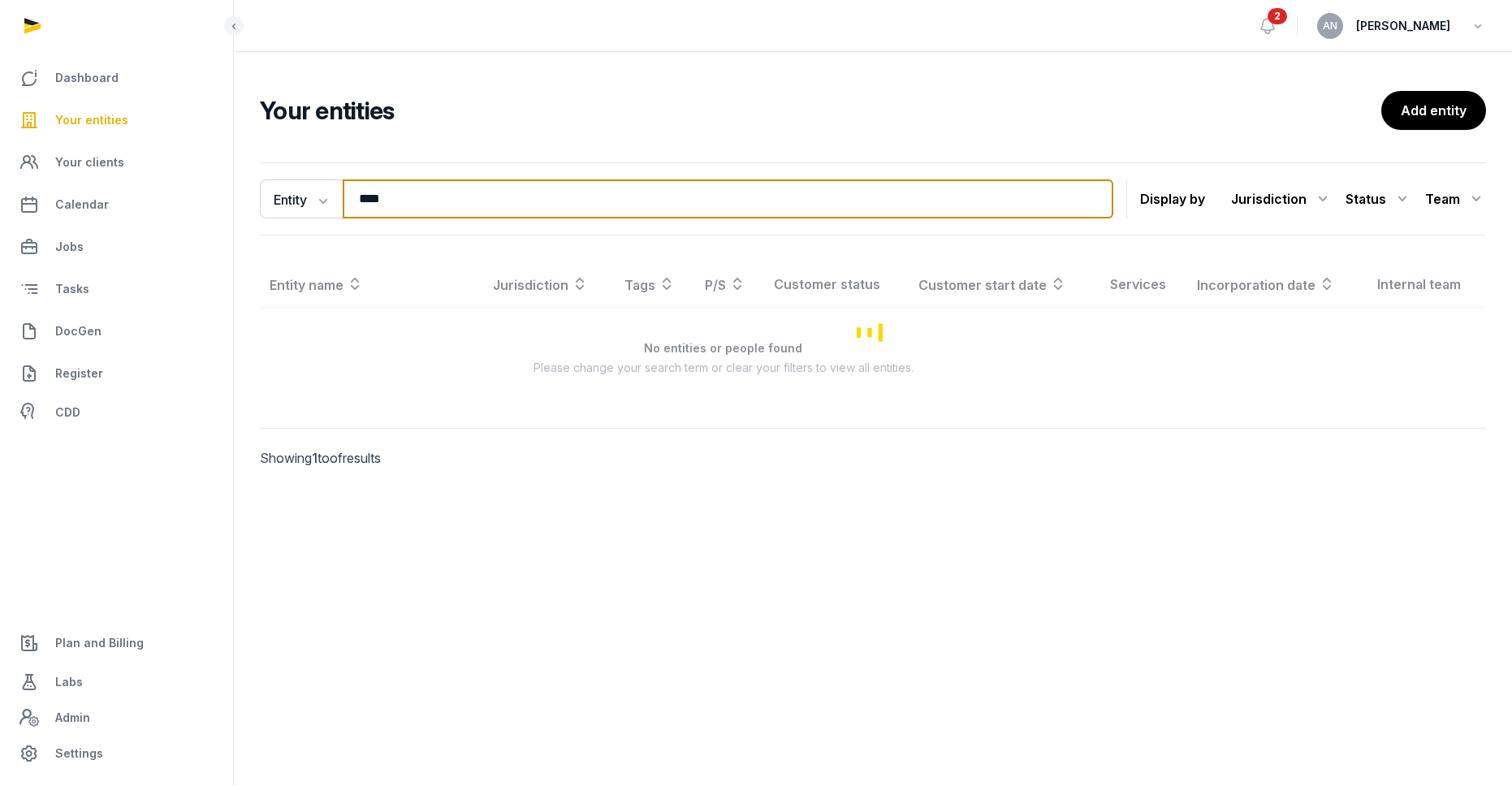
click at [422, 190] on input "****" at bounding box center [727, 199] width 770 height 39
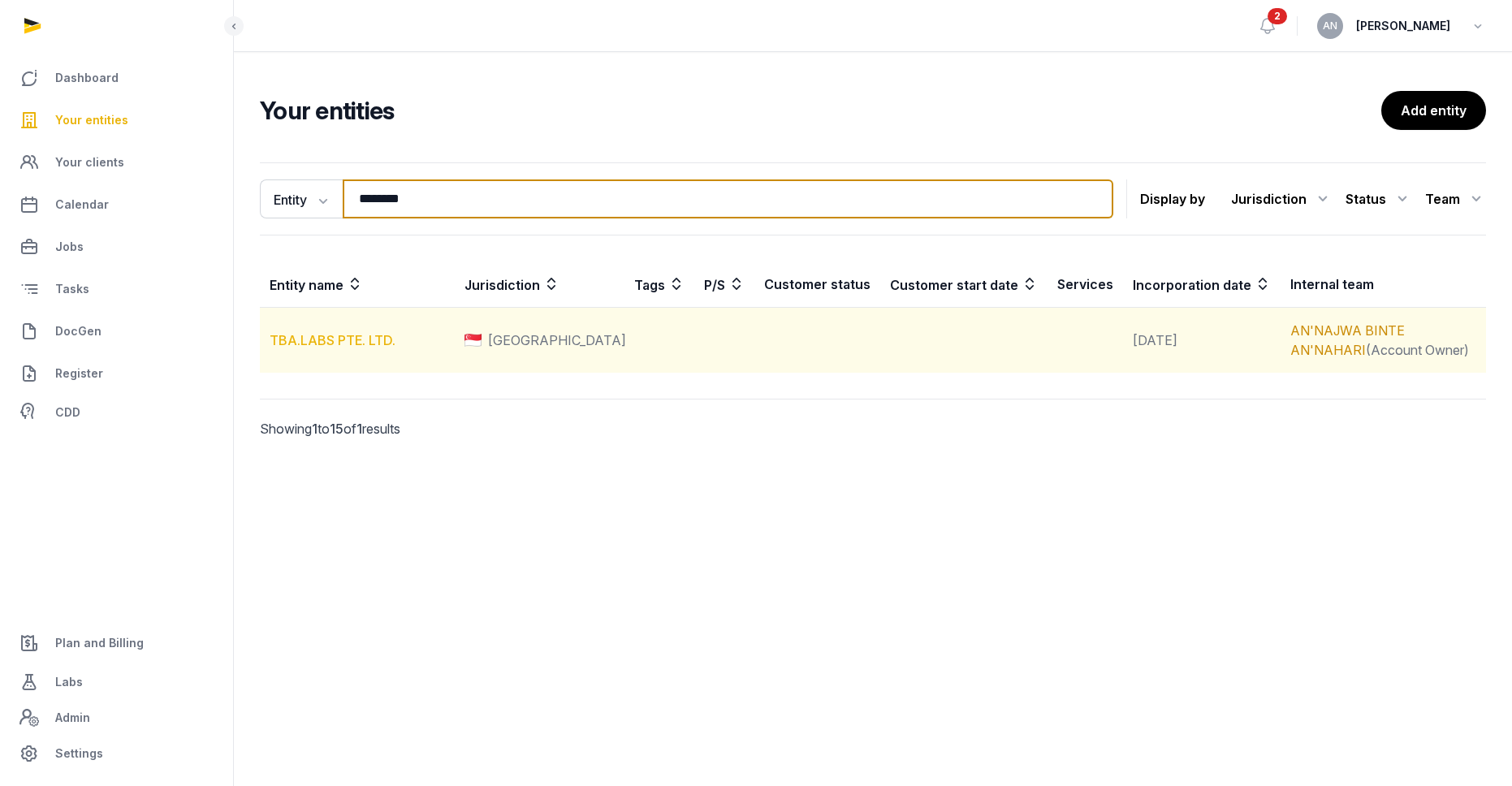
type input "********"
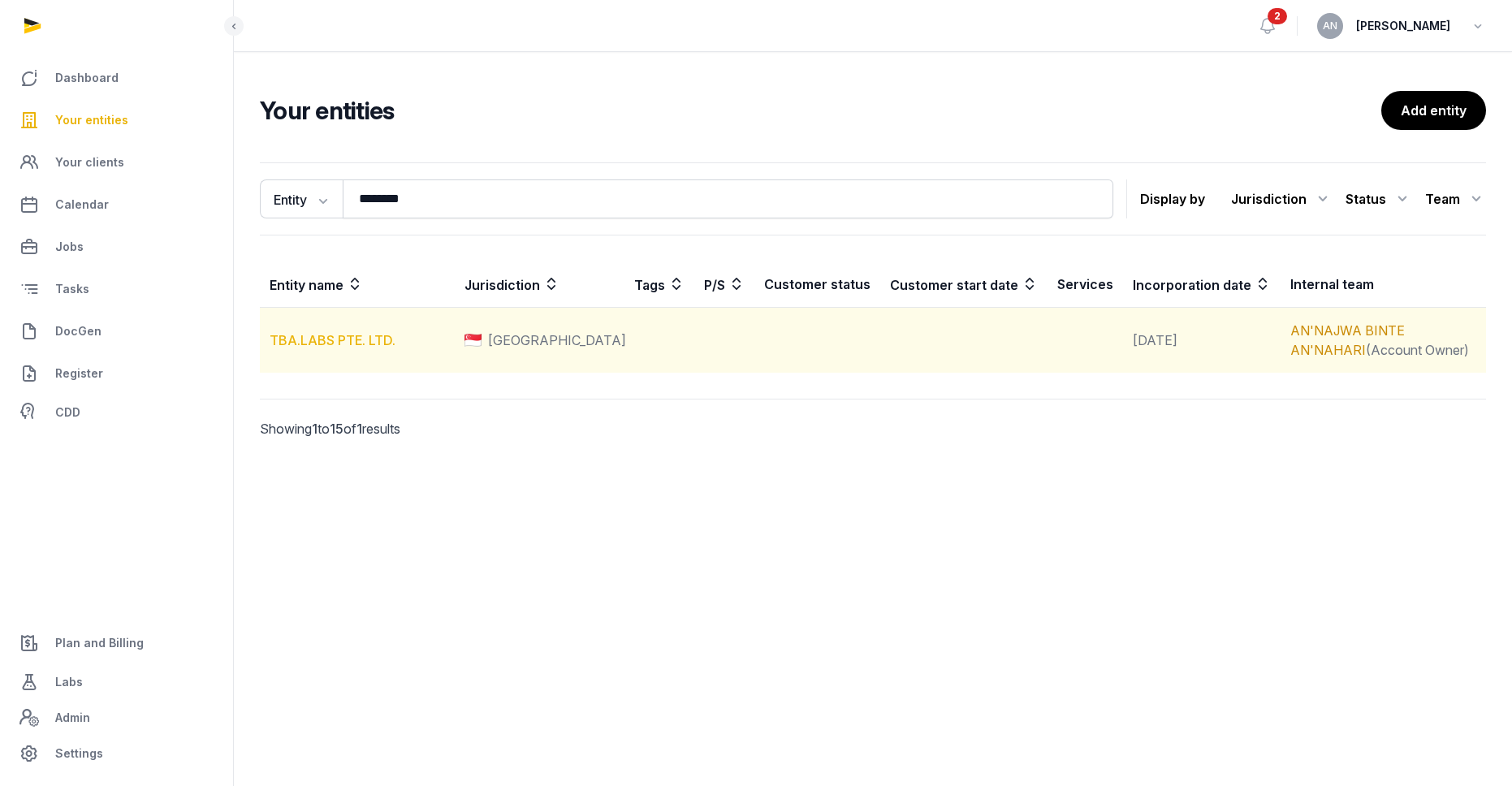
click at [330, 346] on link "TBA.LABS PTE. LTD." at bounding box center [332, 340] width 126 height 16
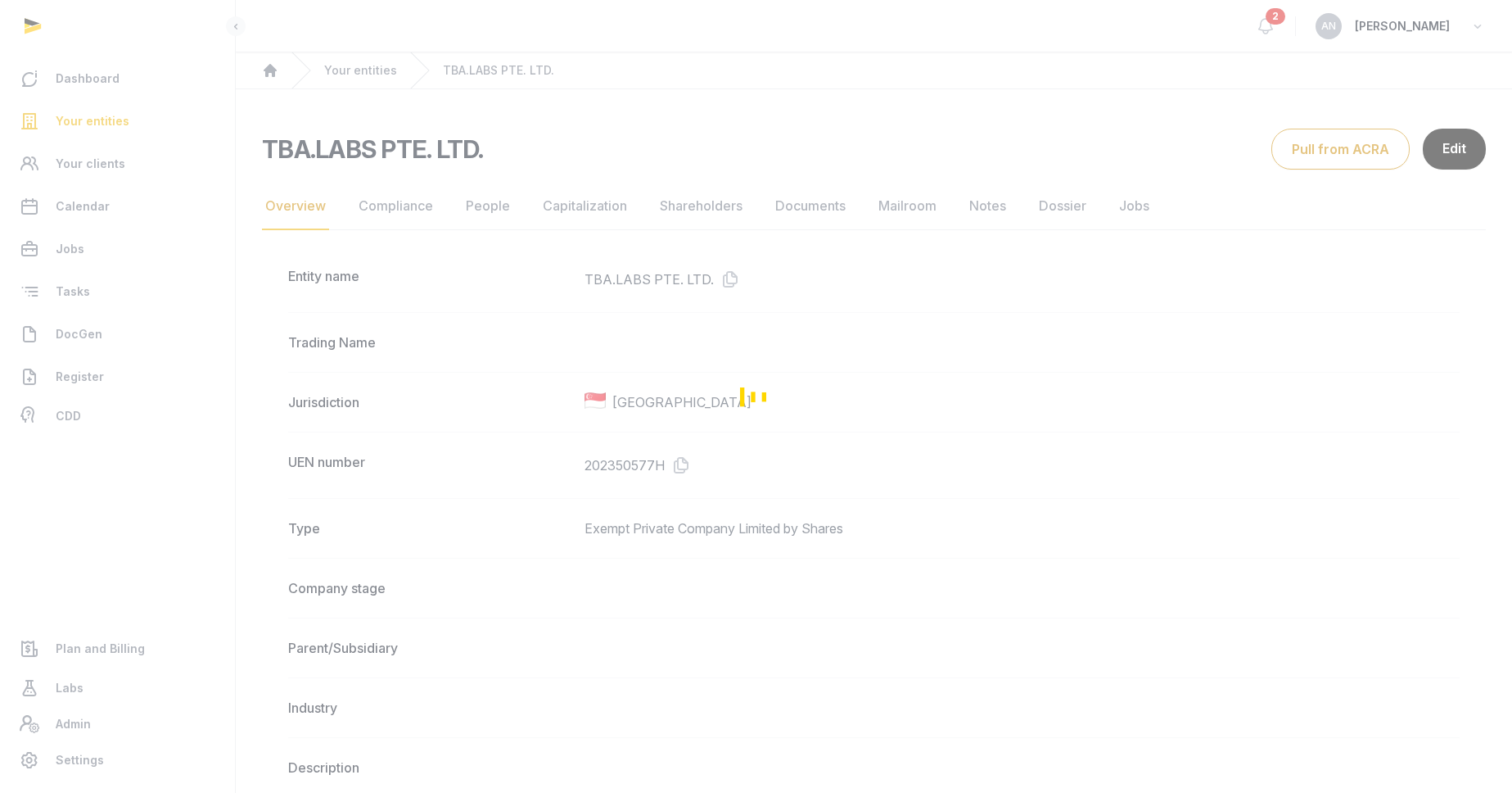
click at [403, 219] on div "Loading" at bounding box center [756, 396] width 1512 height 793
click at [404, 214] on link "Compliance" at bounding box center [396, 207] width 81 height 47
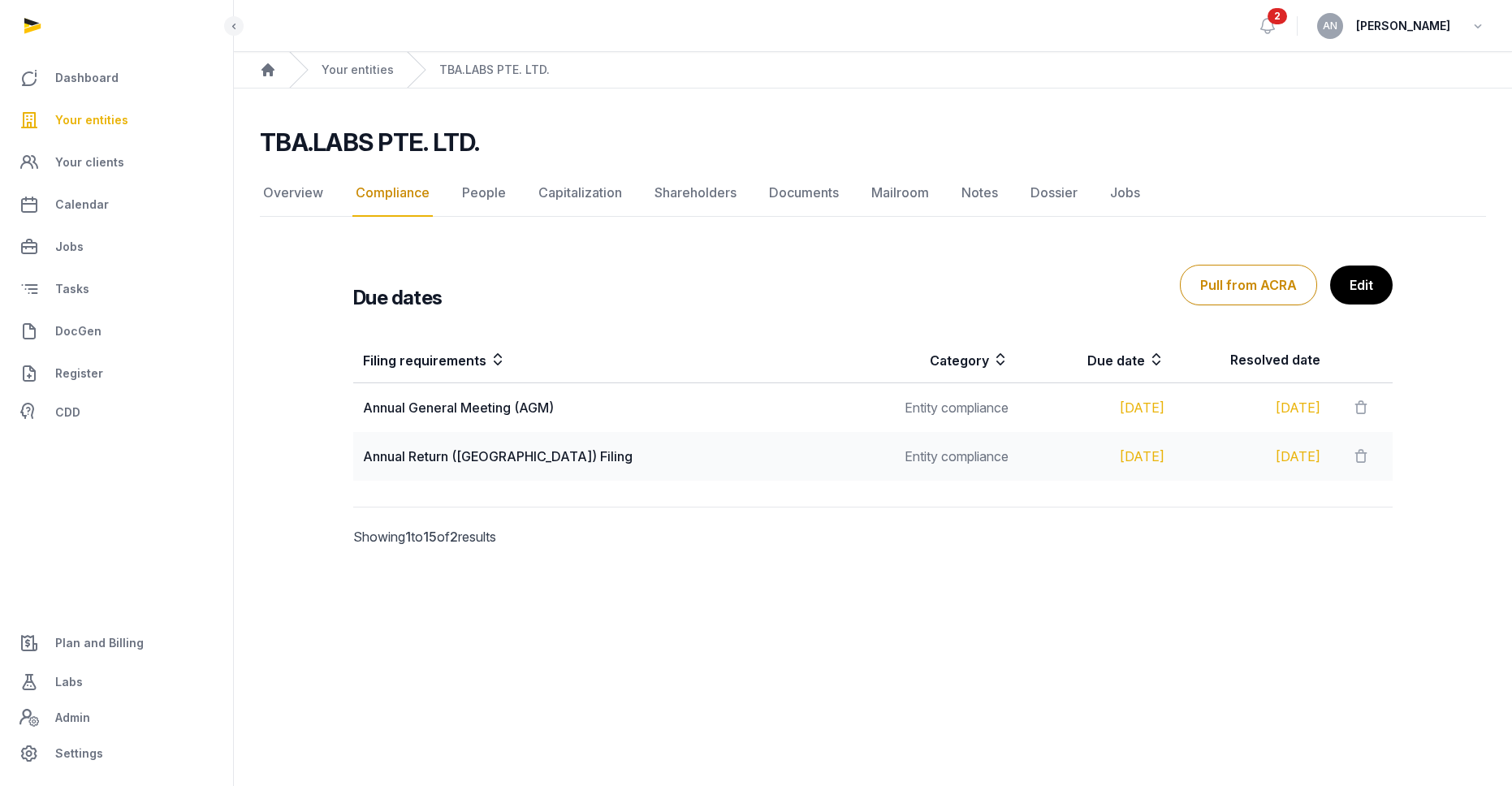
click at [1389, 296] on div "Pull from ACRA Edit" at bounding box center [1286, 284] width 213 height 40
click at [1356, 288] on link "Edit" at bounding box center [1361, 284] width 63 height 39
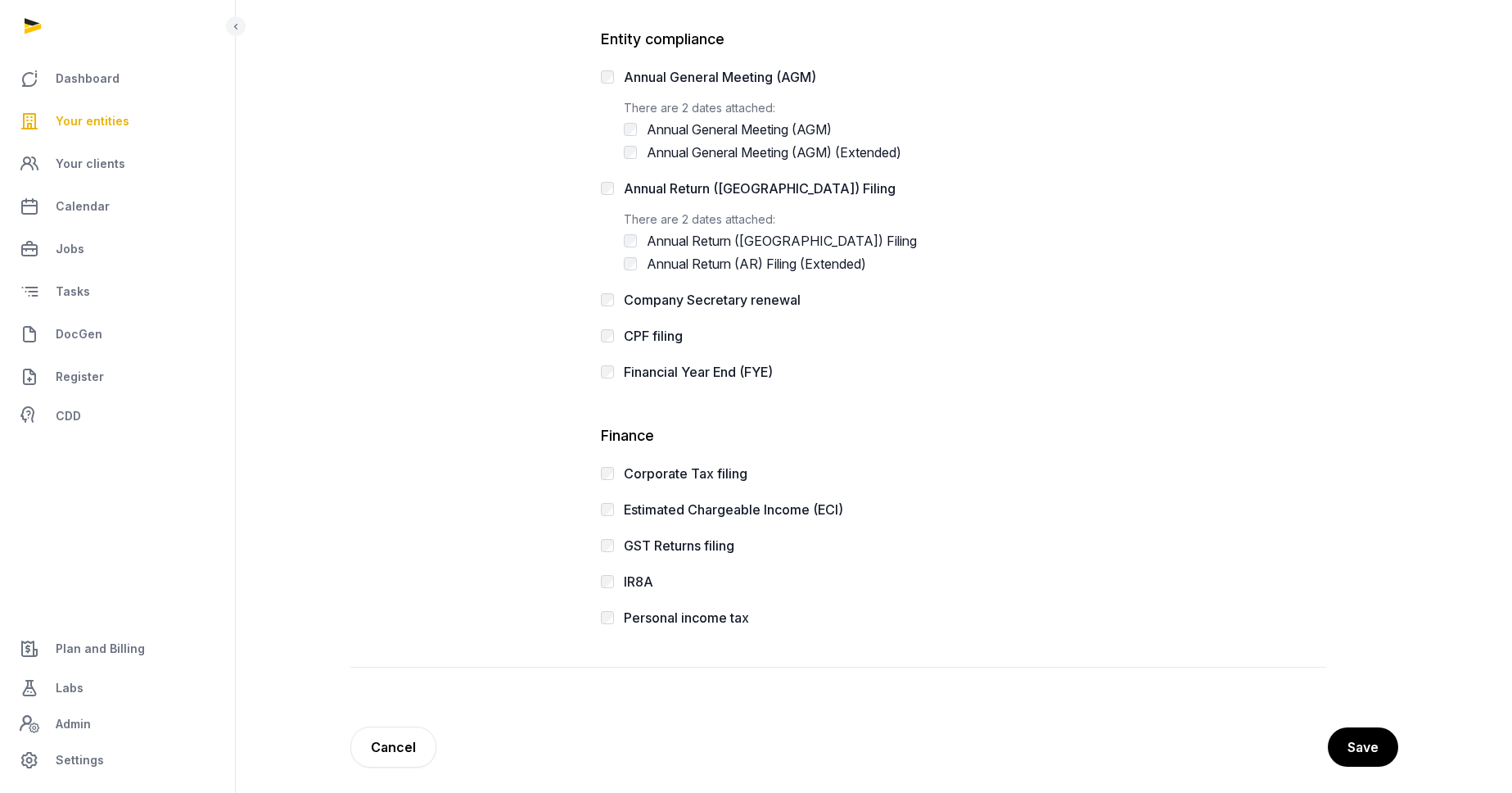
scroll to position [340, 0]
click at [1372, 737] on button "Save" at bounding box center [1361, 745] width 72 height 41
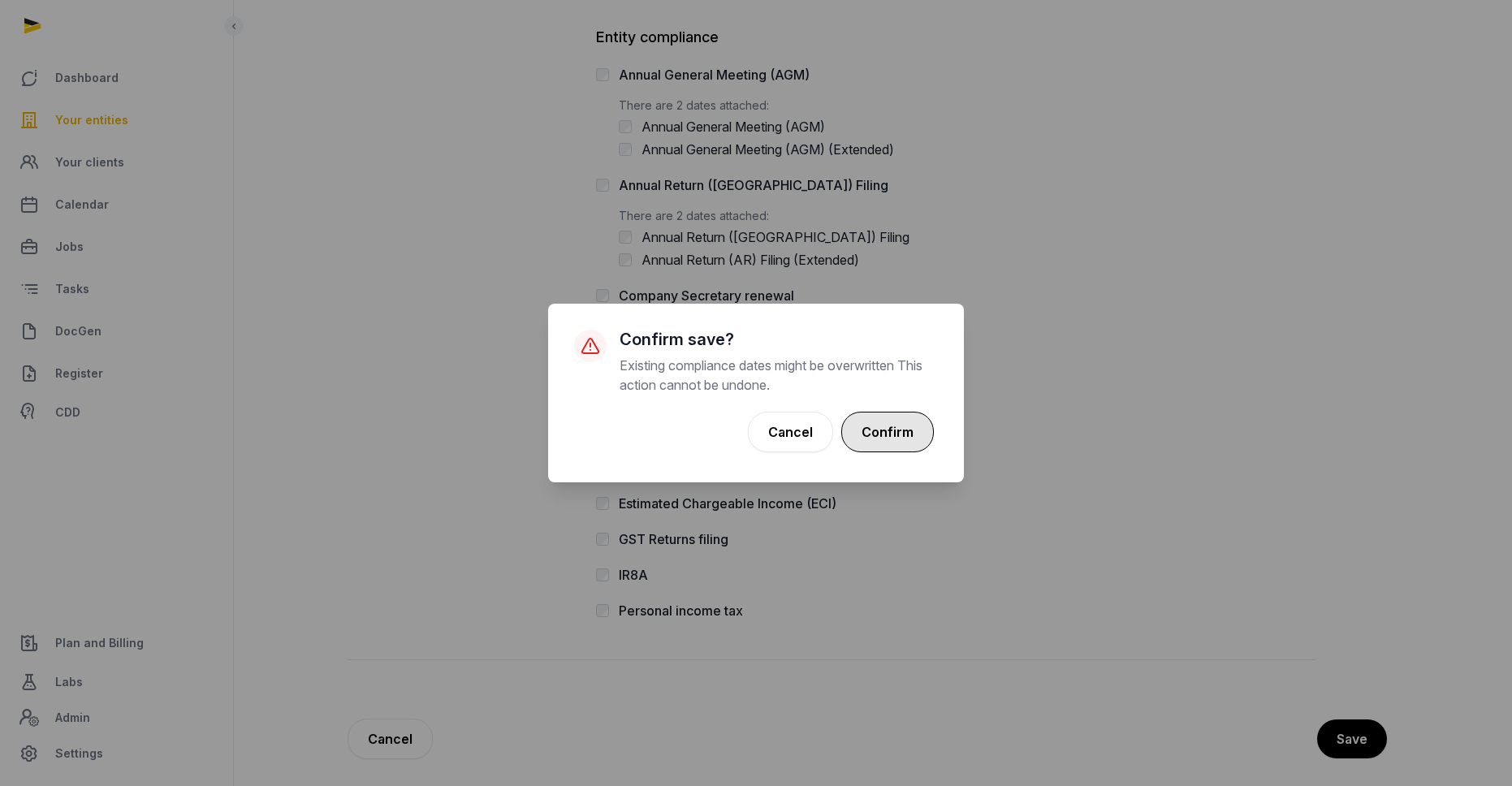
click at [914, 425] on button "Confirm" at bounding box center [887, 432] width 92 height 40
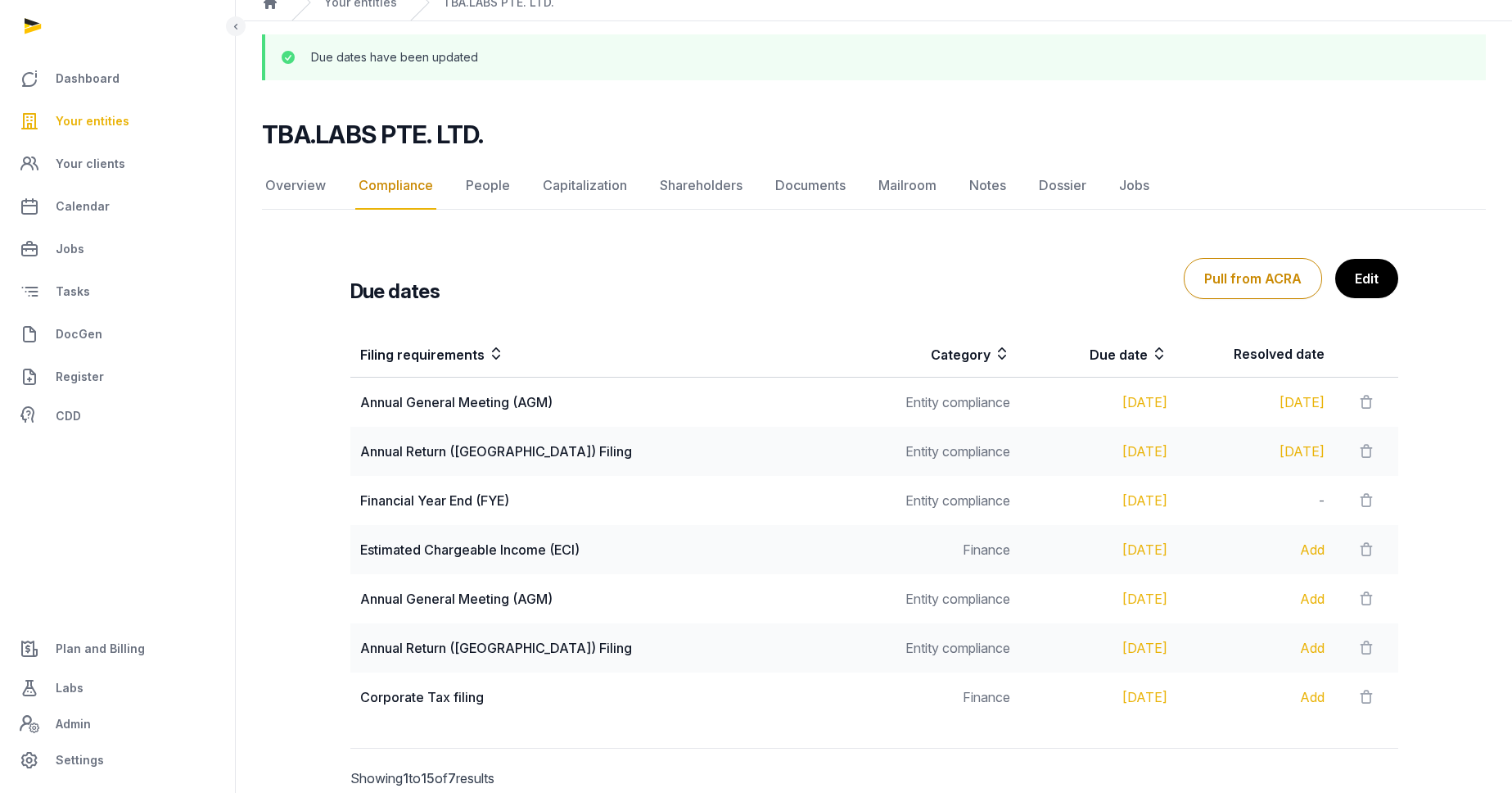
scroll to position [141, 0]
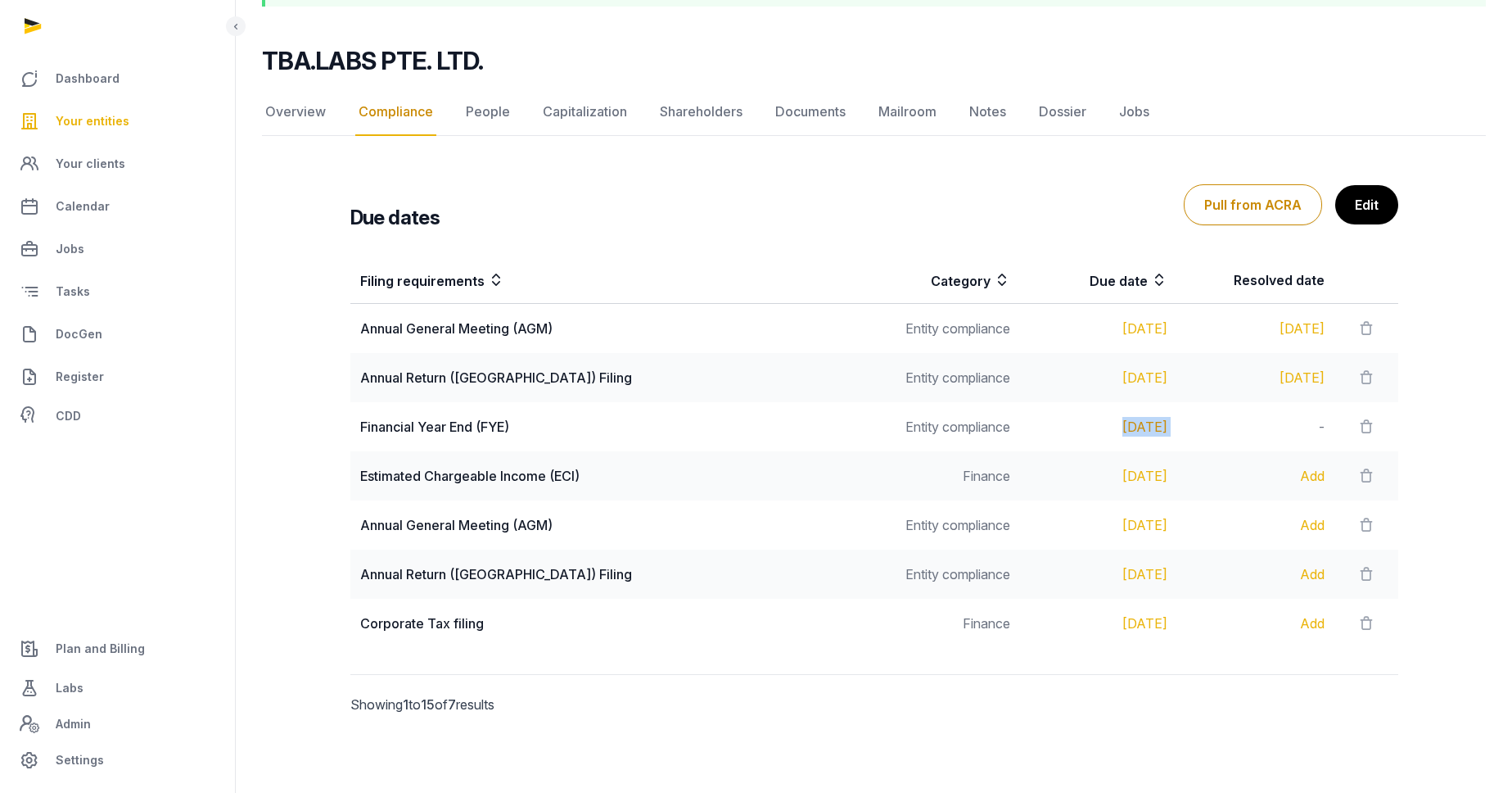
drag, startPoint x: 1219, startPoint y: 432, endPoint x: 1051, endPoint y: 432, distance: 168.0
click at [1051, 432] on tr "Financial Year End (FYE) Entity compliance [DATE] -" at bounding box center [874, 427] width 1047 height 49
copy div "[DATE]"
